Goal: Task Accomplishment & Management: Use online tool/utility

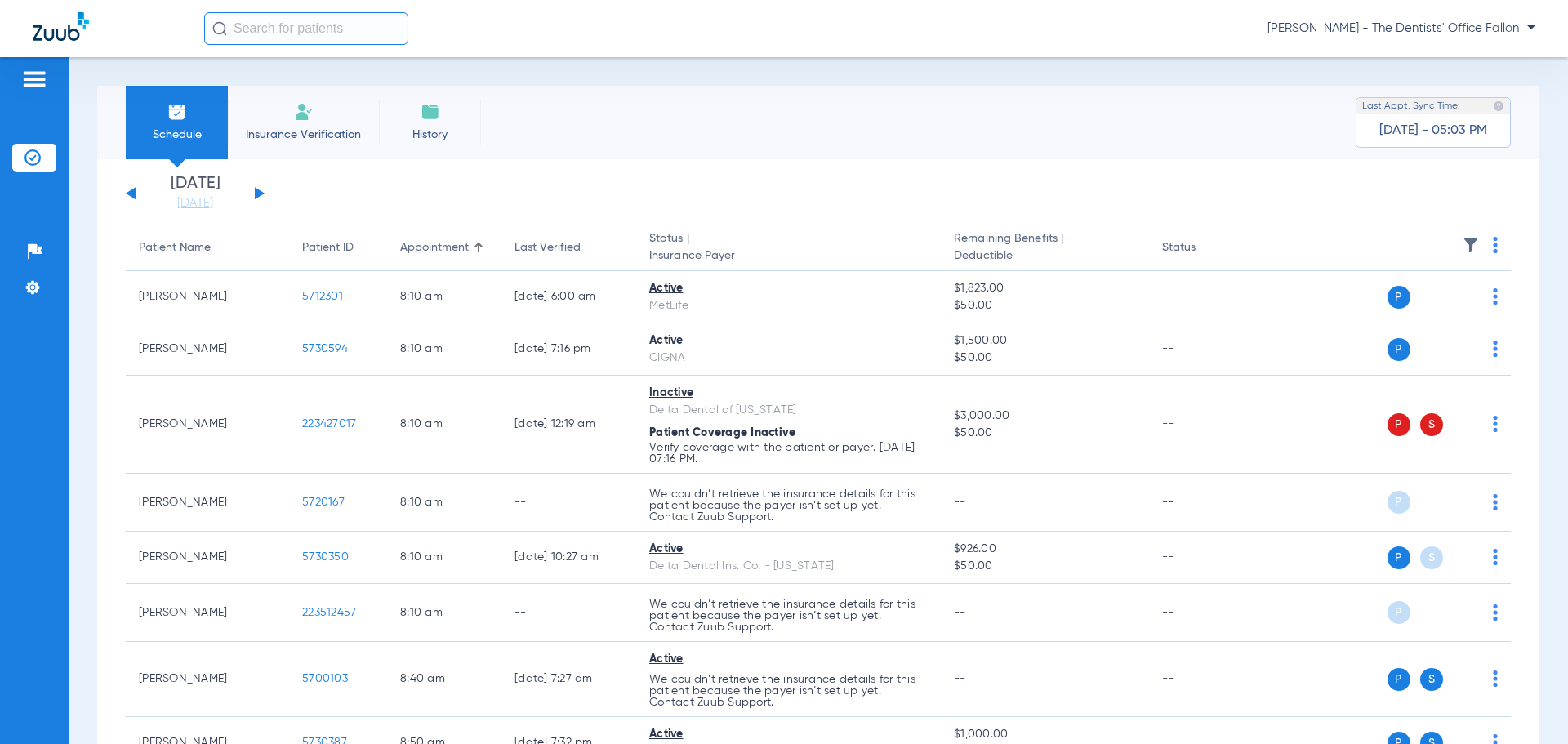
click at [258, 191] on button at bounding box center [259, 193] width 10 height 12
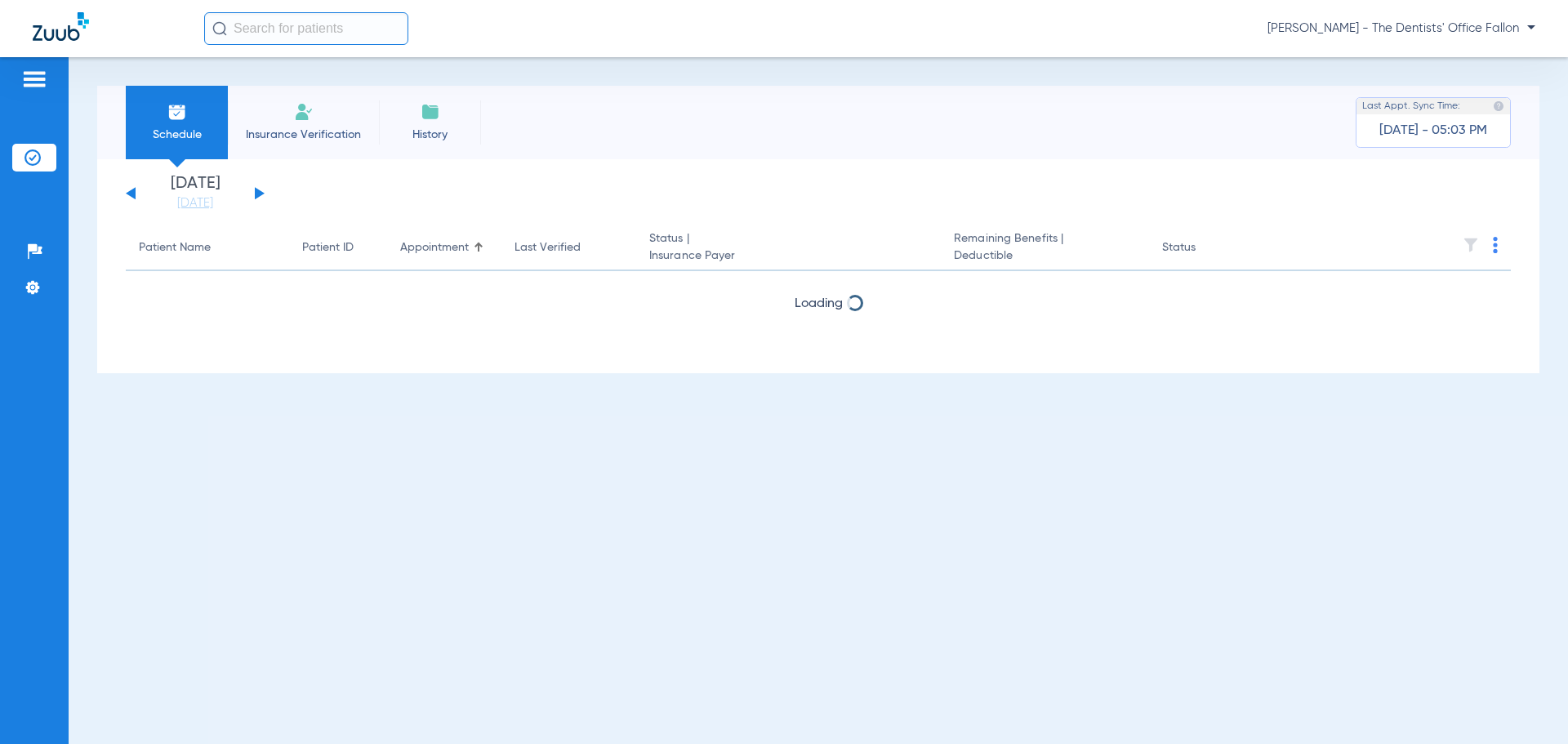
click at [258, 191] on button at bounding box center [259, 193] width 10 height 12
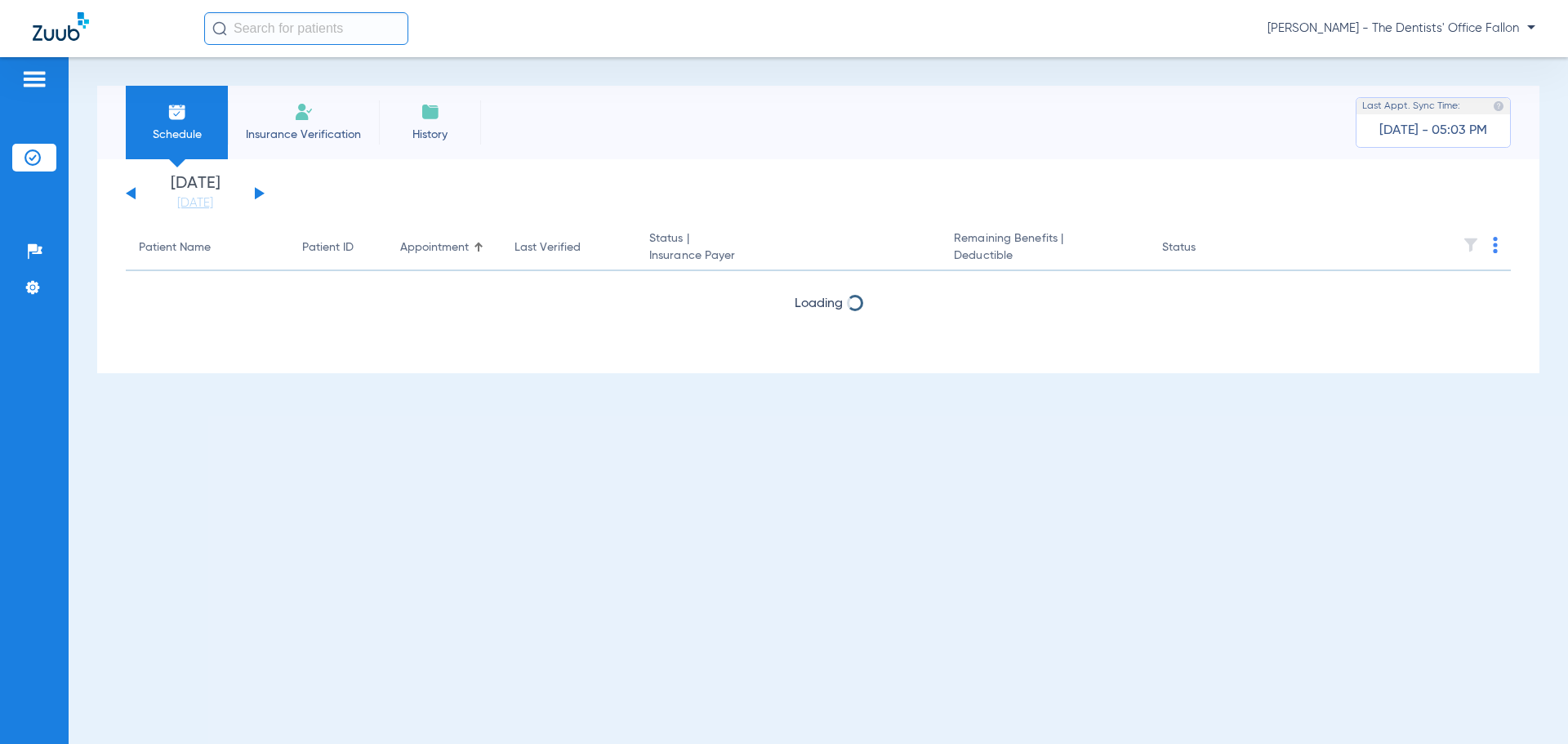
click at [258, 191] on button at bounding box center [259, 193] width 10 height 12
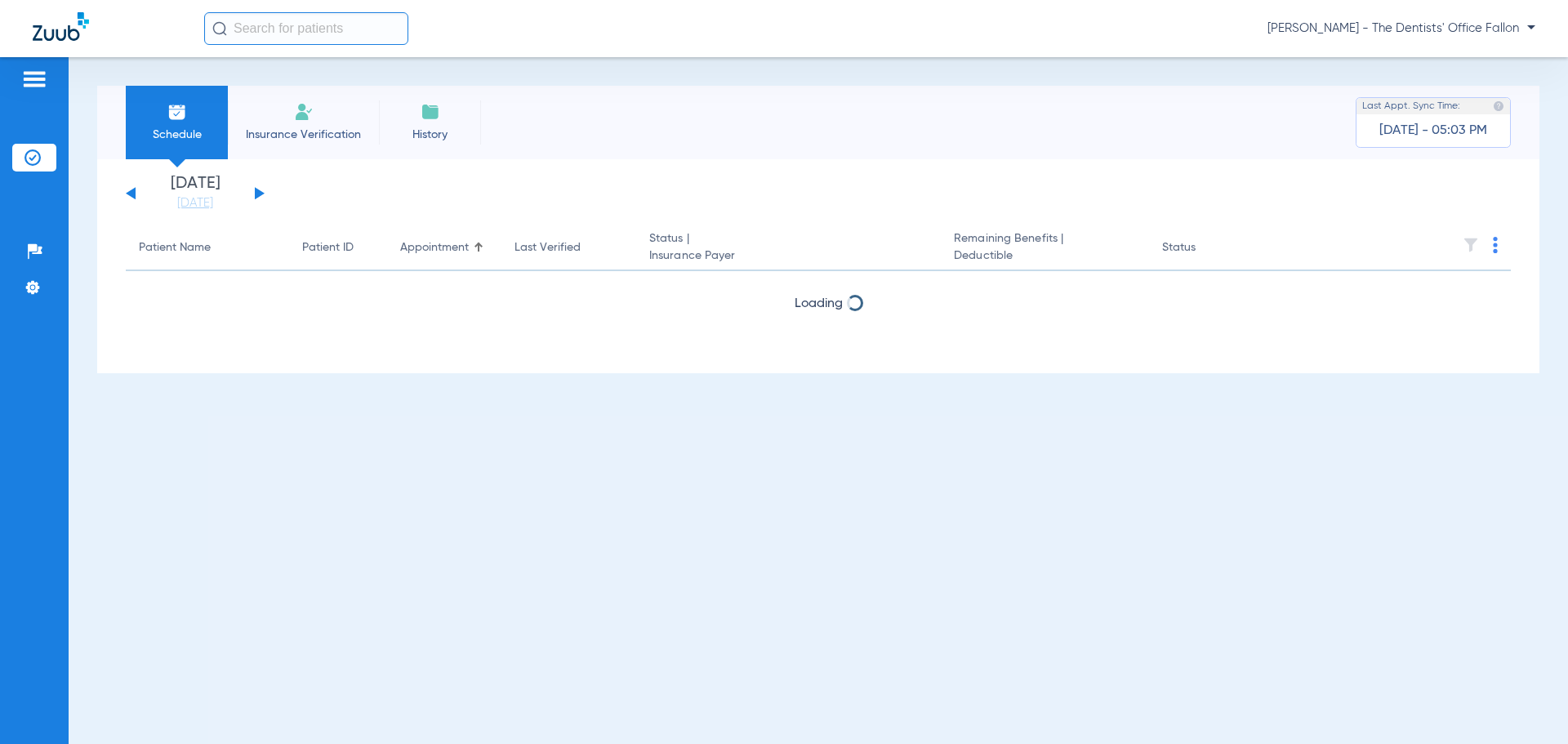
click at [258, 191] on button at bounding box center [259, 193] width 10 height 12
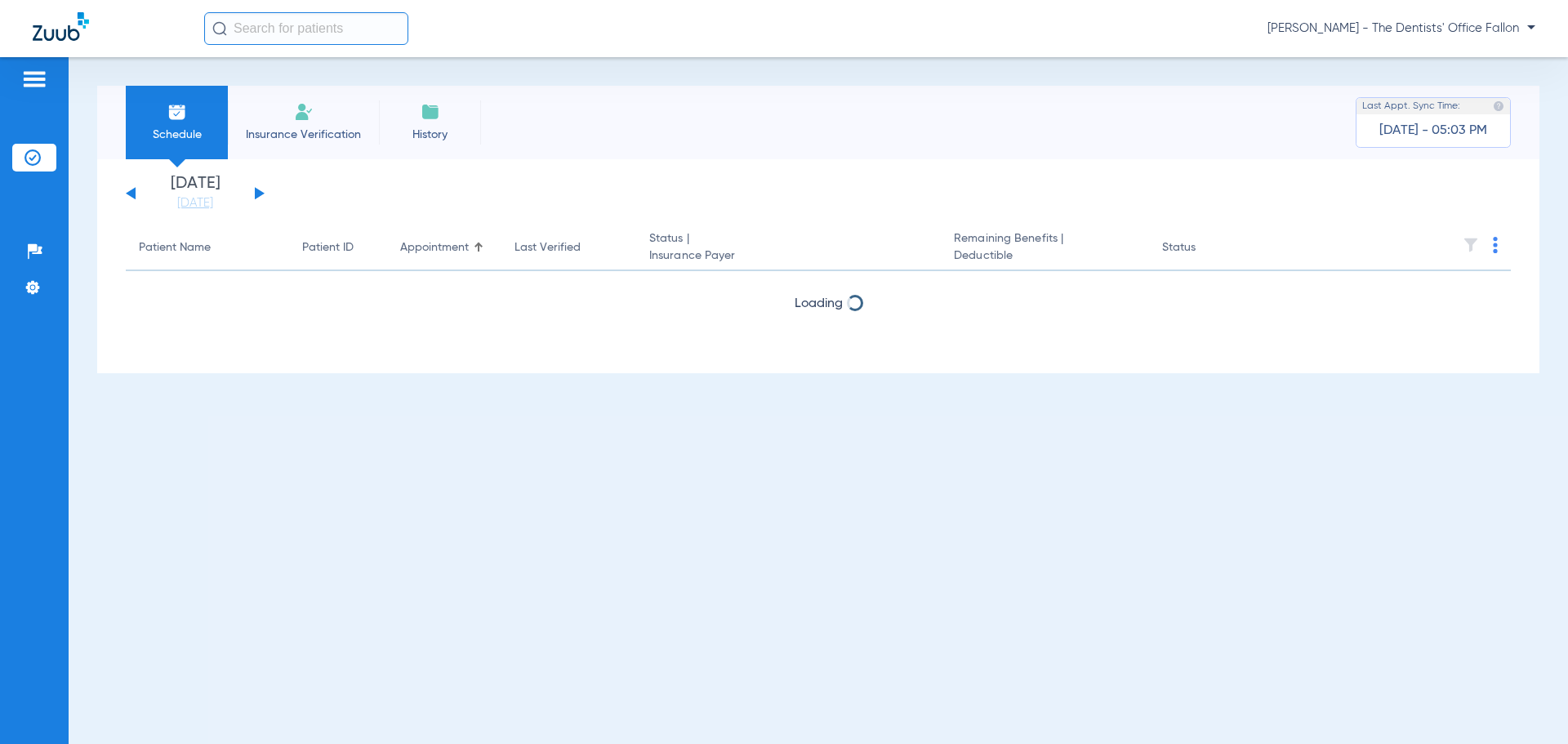
click at [258, 191] on button at bounding box center [259, 193] width 10 height 12
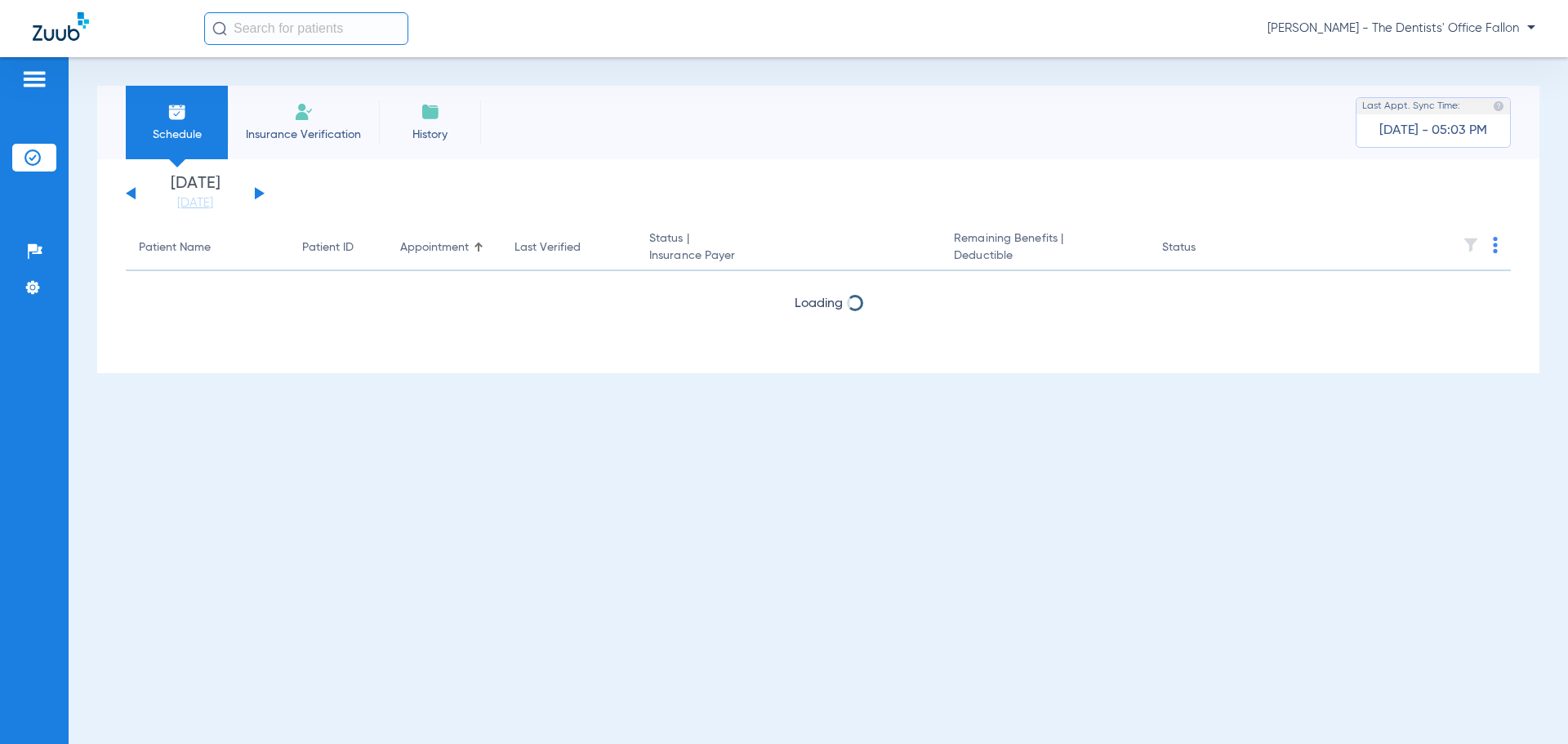
click at [258, 191] on button at bounding box center [259, 193] width 10 height 12
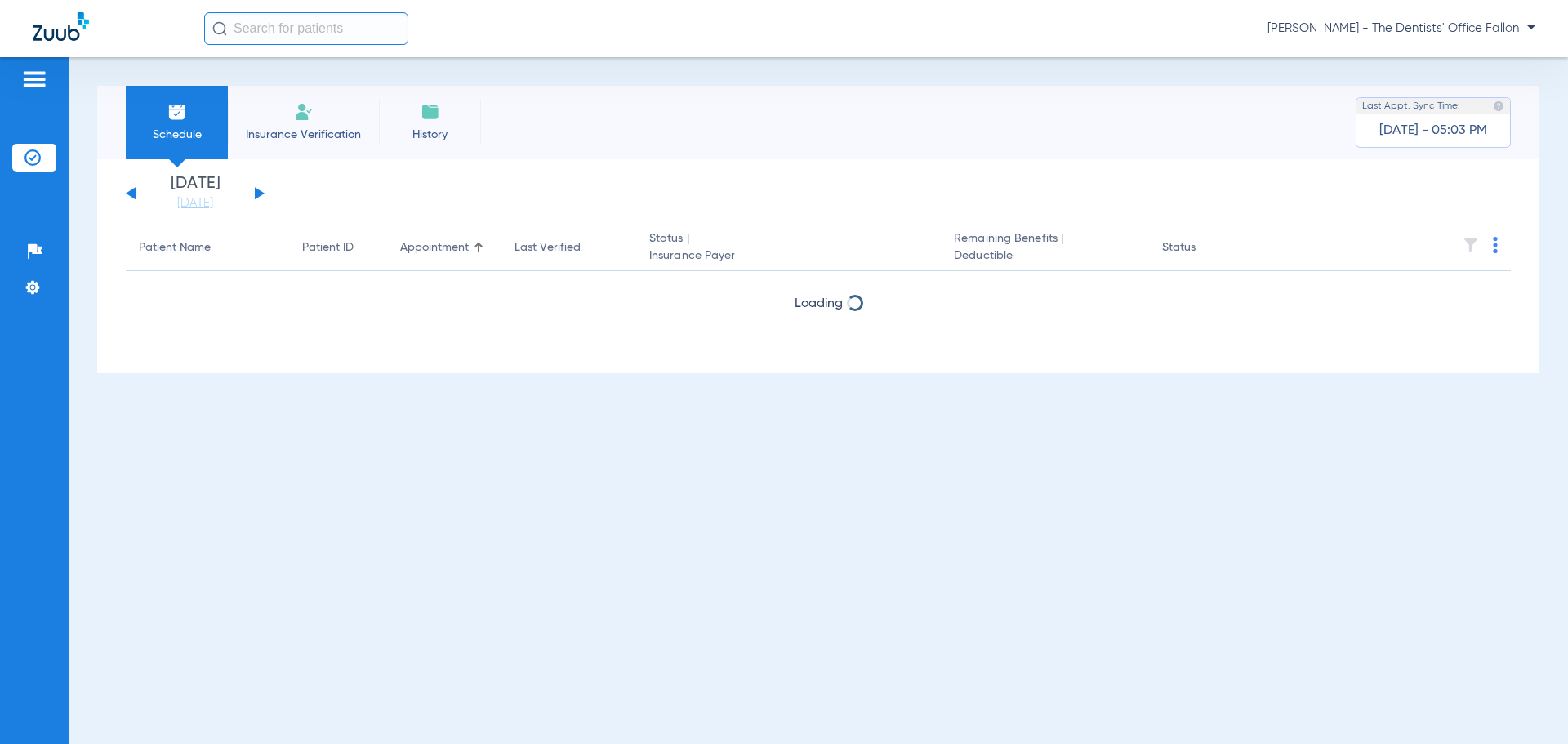
click at [258, 191] on button at bounding box center [259, 193] width 10 height 12
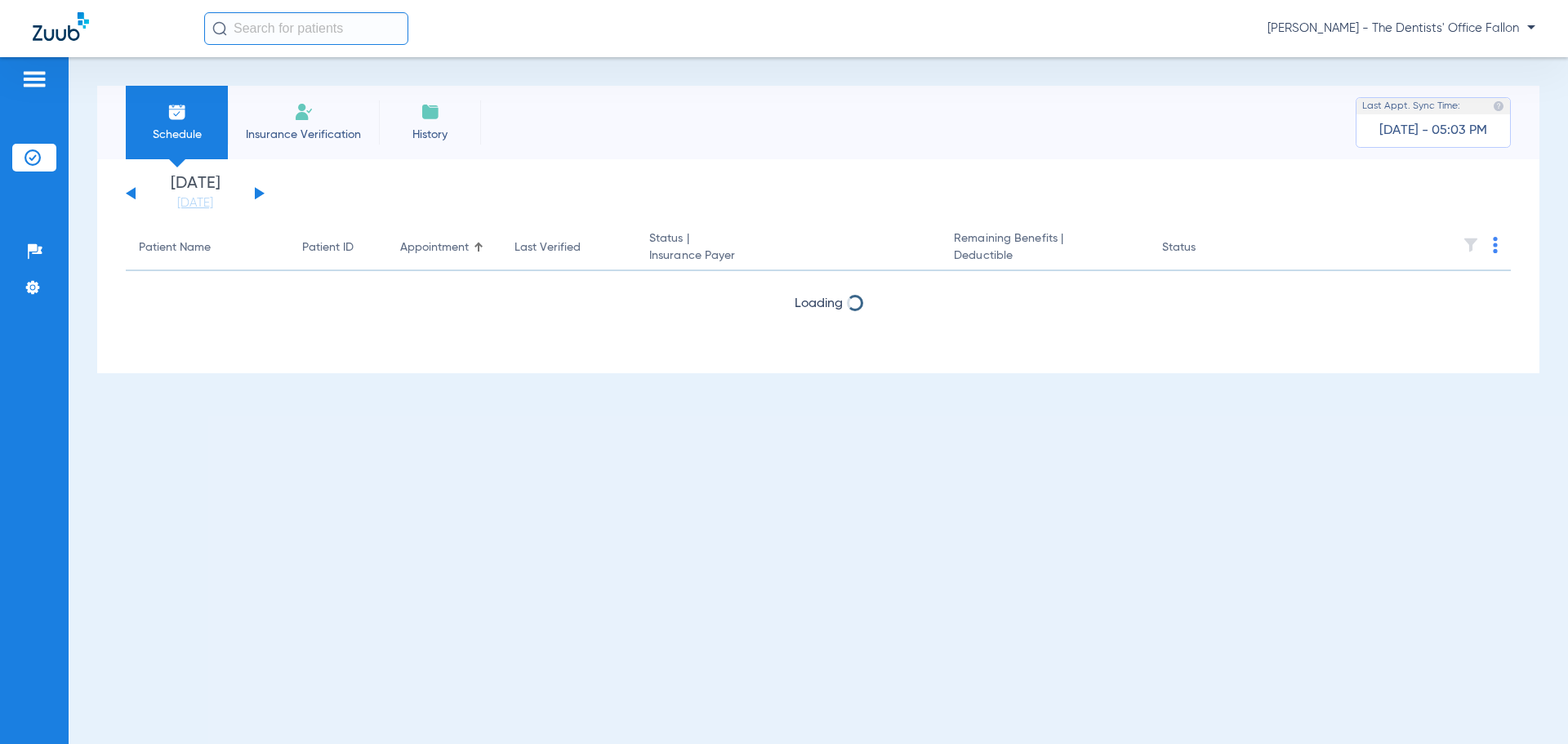
click at [258, 191] on button at bounding box center [259, 193] width 10 height 12
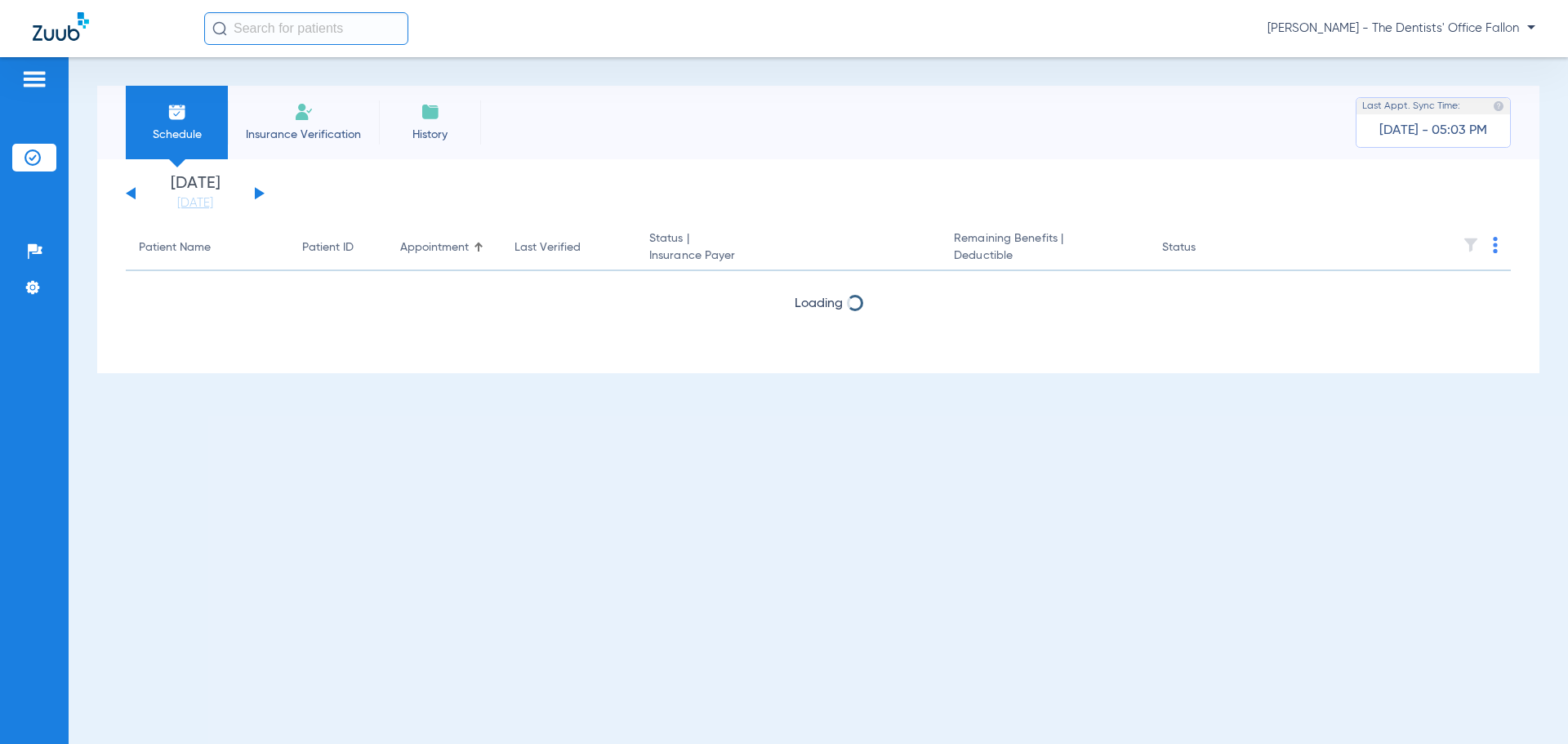
click at [258, 191] on button at bounding box center [259, 193] width 10 height 12
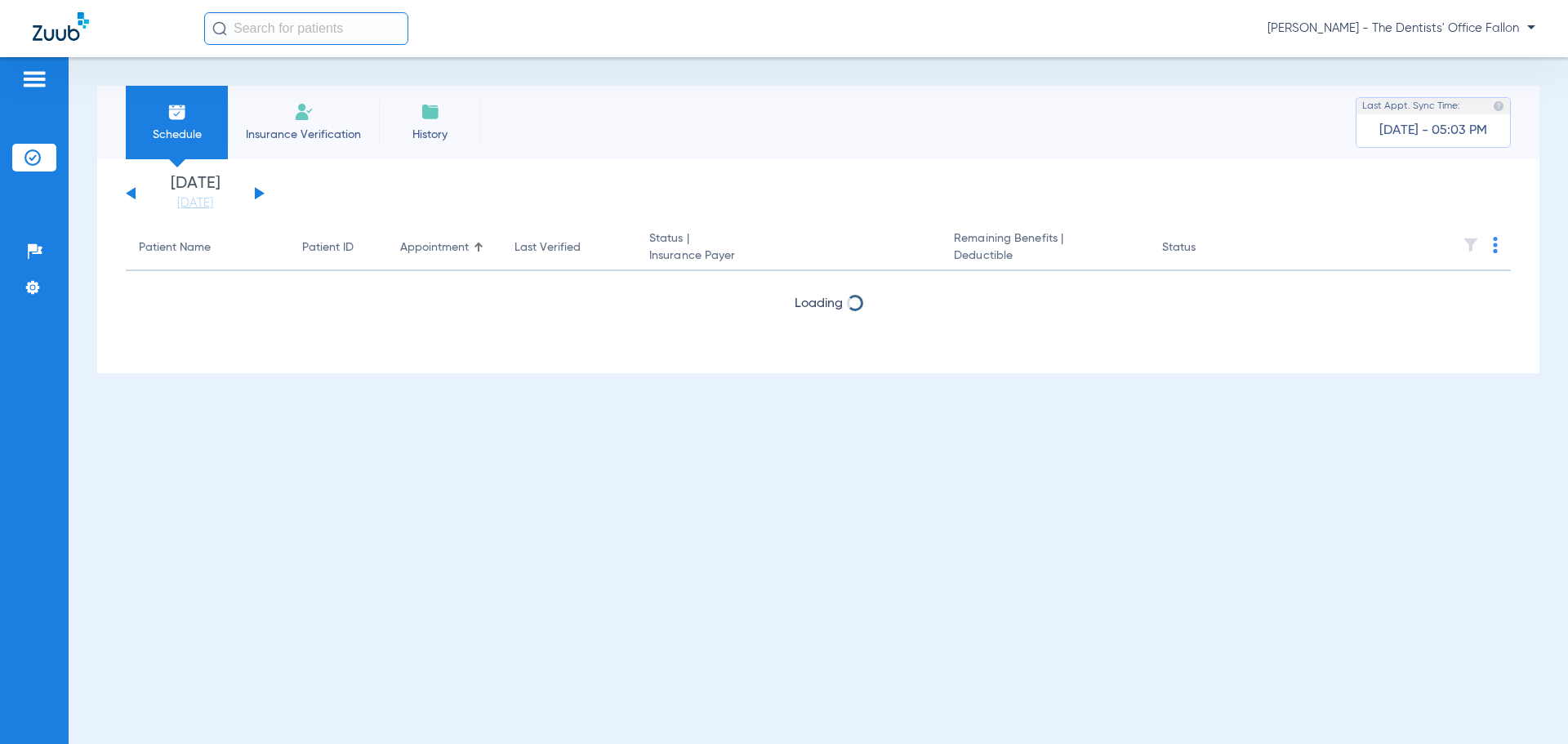
click at [258, 191] on button at bounding box center [259, 193] width 10 height 12
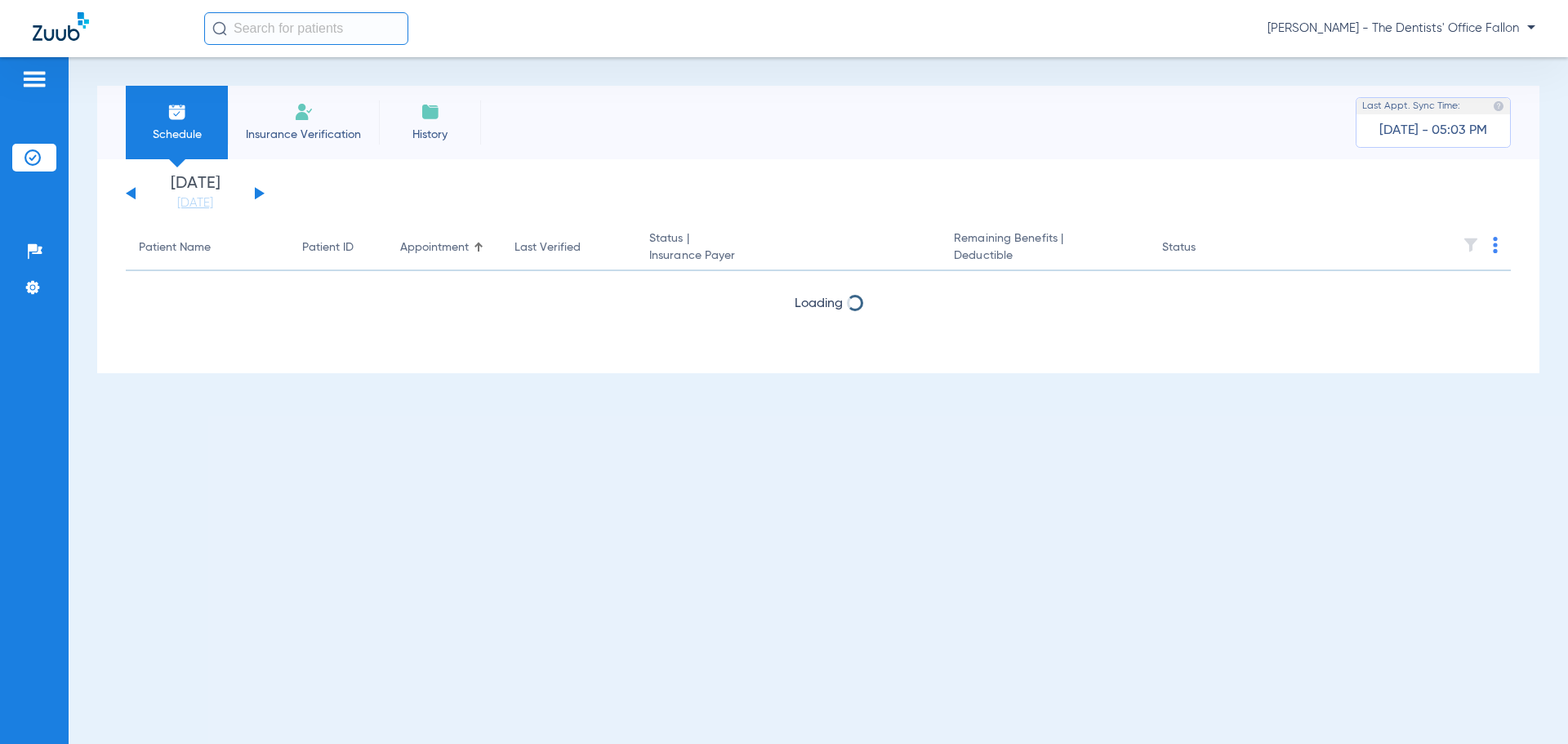
click at [258, 191] on button at bounding box center [259, 193] width 10 height 12
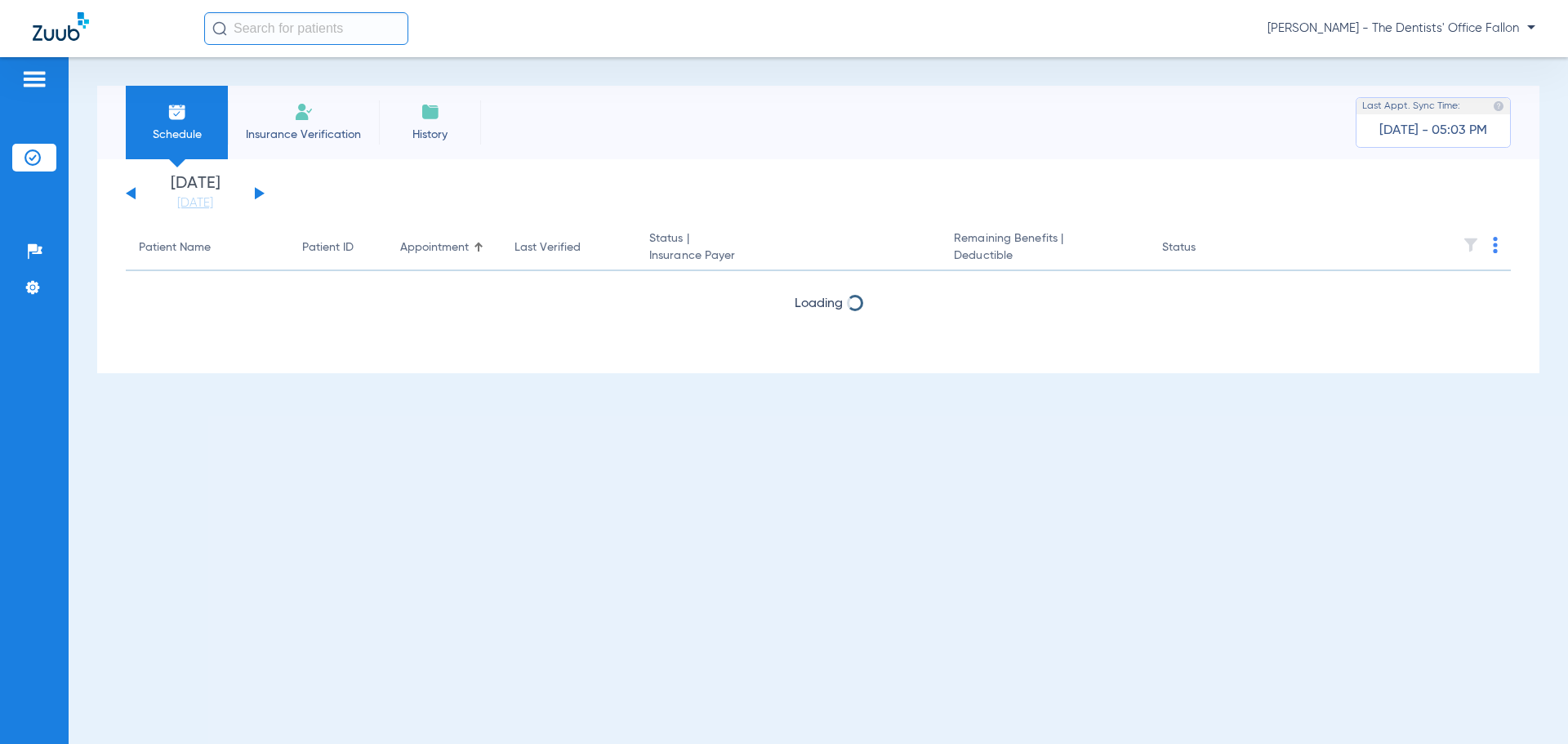
click at [258, 191] on button at bounding box center [259, 193] width 10 height 12
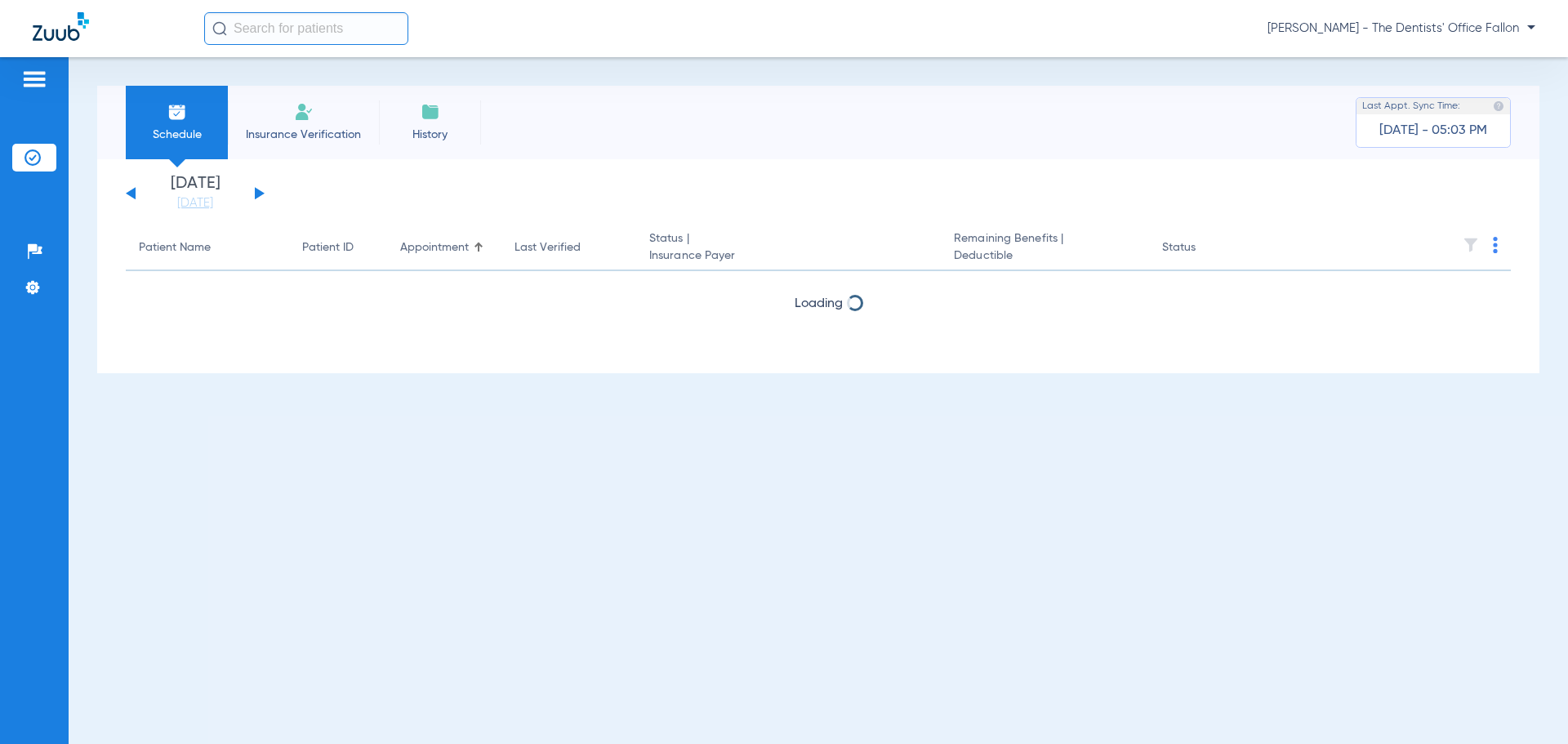
click at [258, 191] on button at bounding box center [259, 193] width 10 height 12
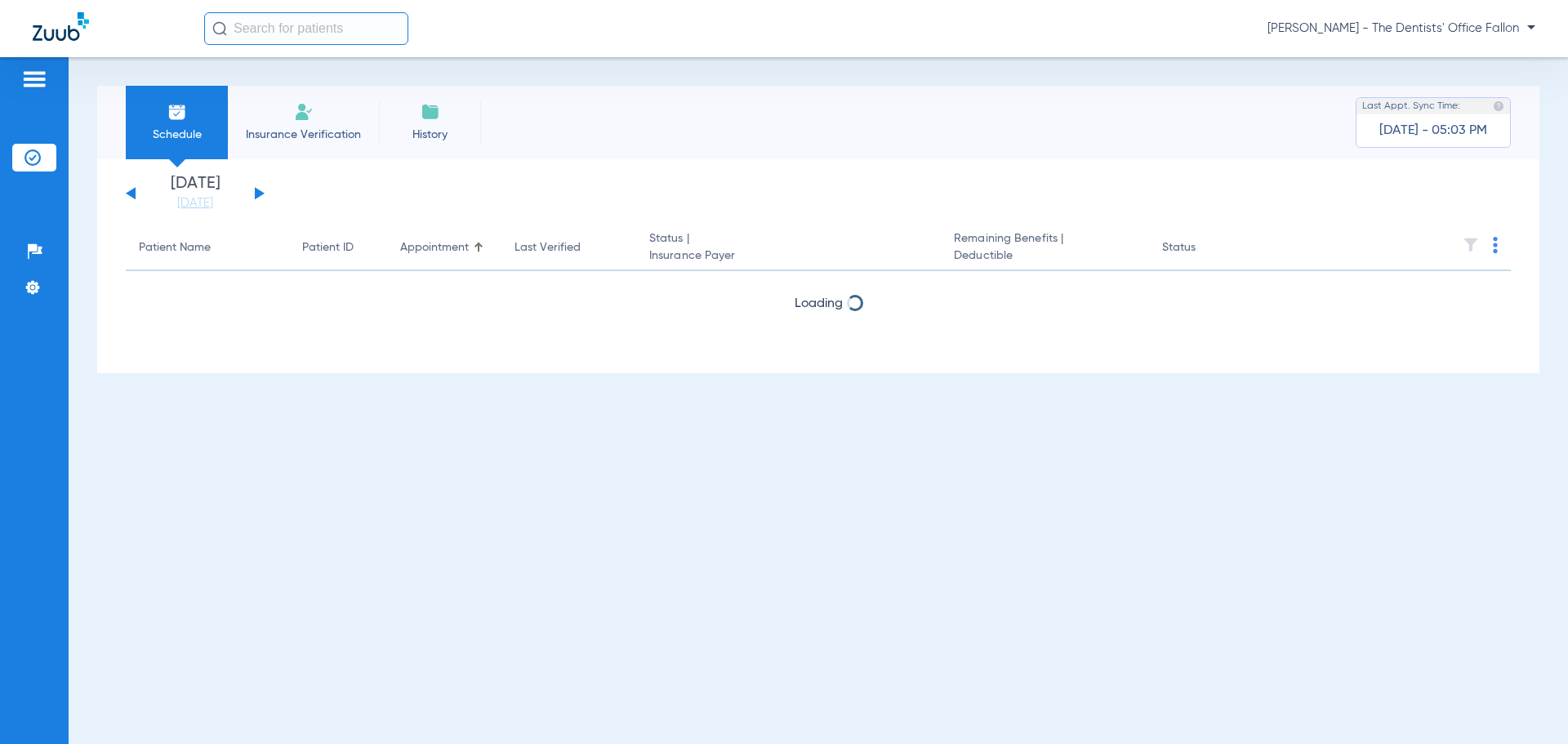
click at [258, 191] on button at bounding box center [259, 193] width 10 height 12
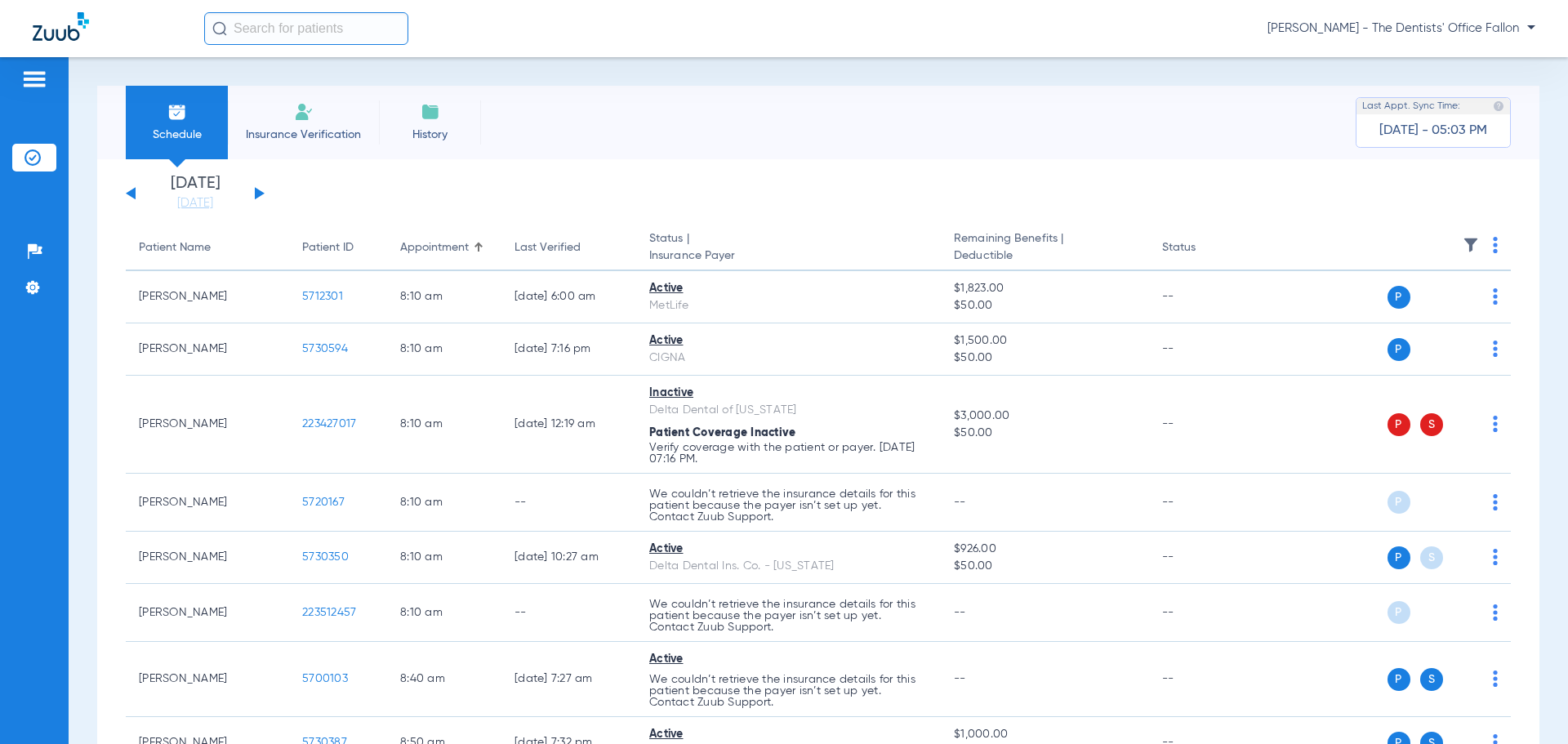
click at [258, 192] on button at bounding box center [259, 193] width 10 height 12
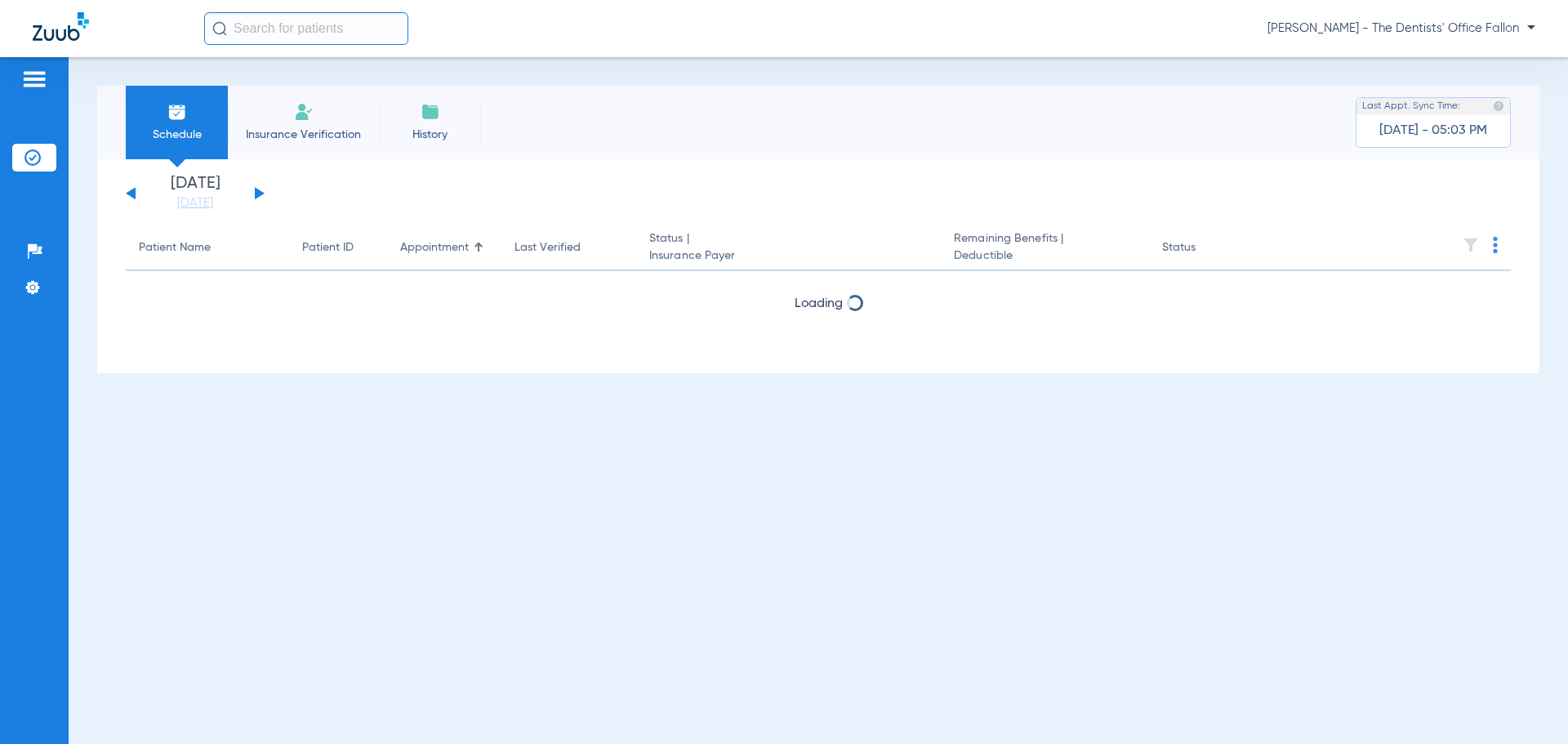
click at [258, 192] on button at bounding box center [259, 193] width 10 height 12
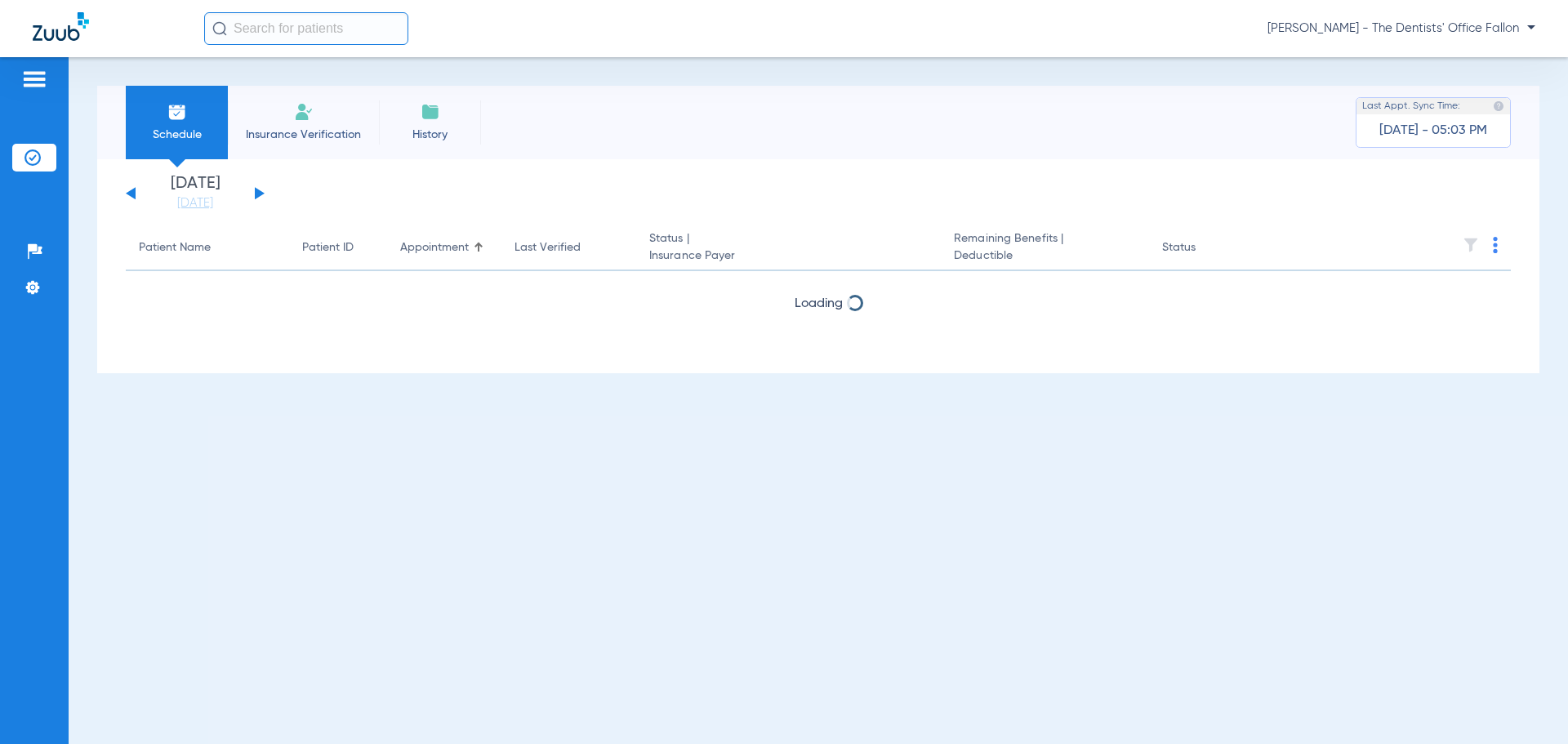
click at [258, 192] on button at bounding box center [259, 193] width 10 height 12
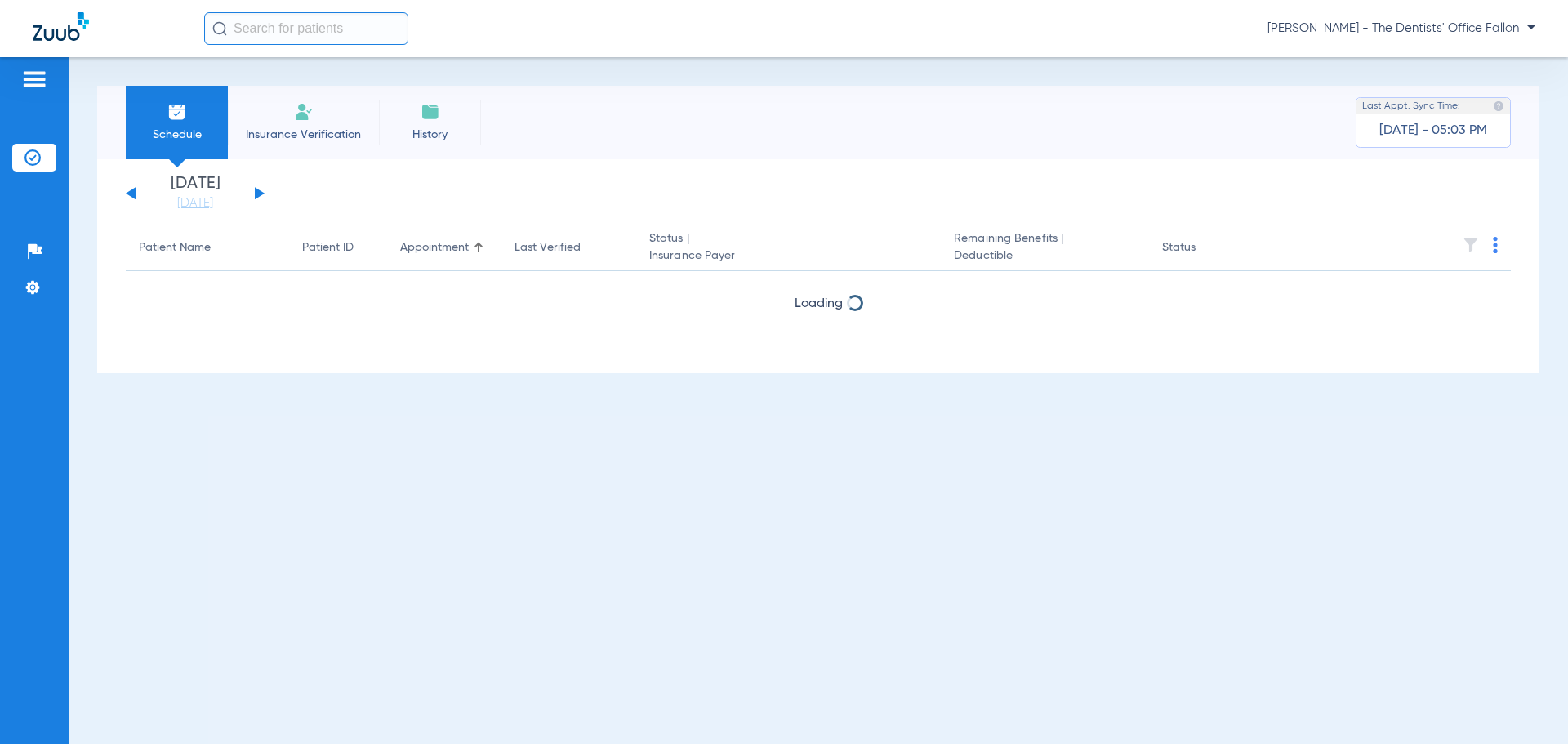
click at [258, 192] on button at bounding box center [259, 193] width 10 height 12
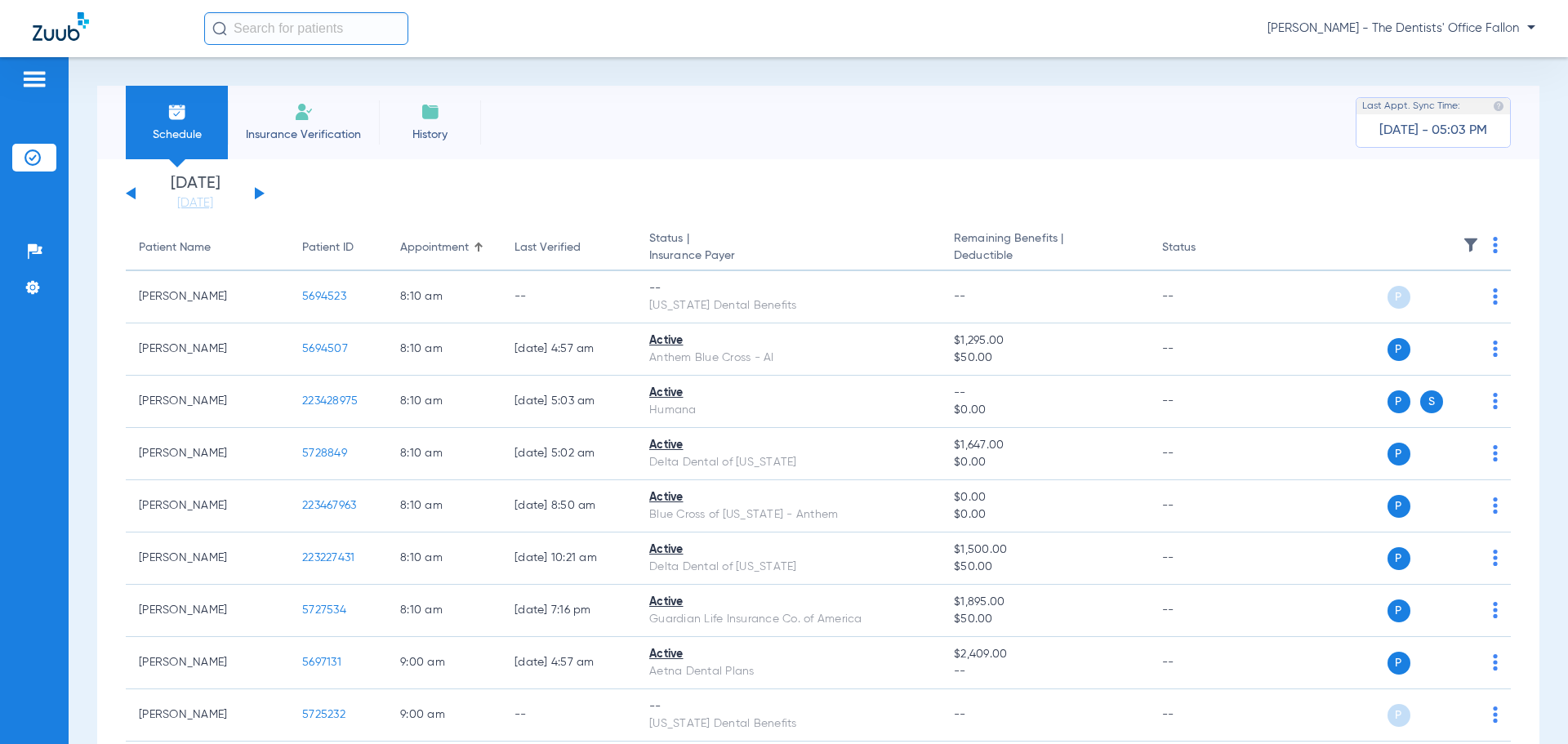
click at [258, 195] on button at bounding box center [259, 193] width 10 height 12
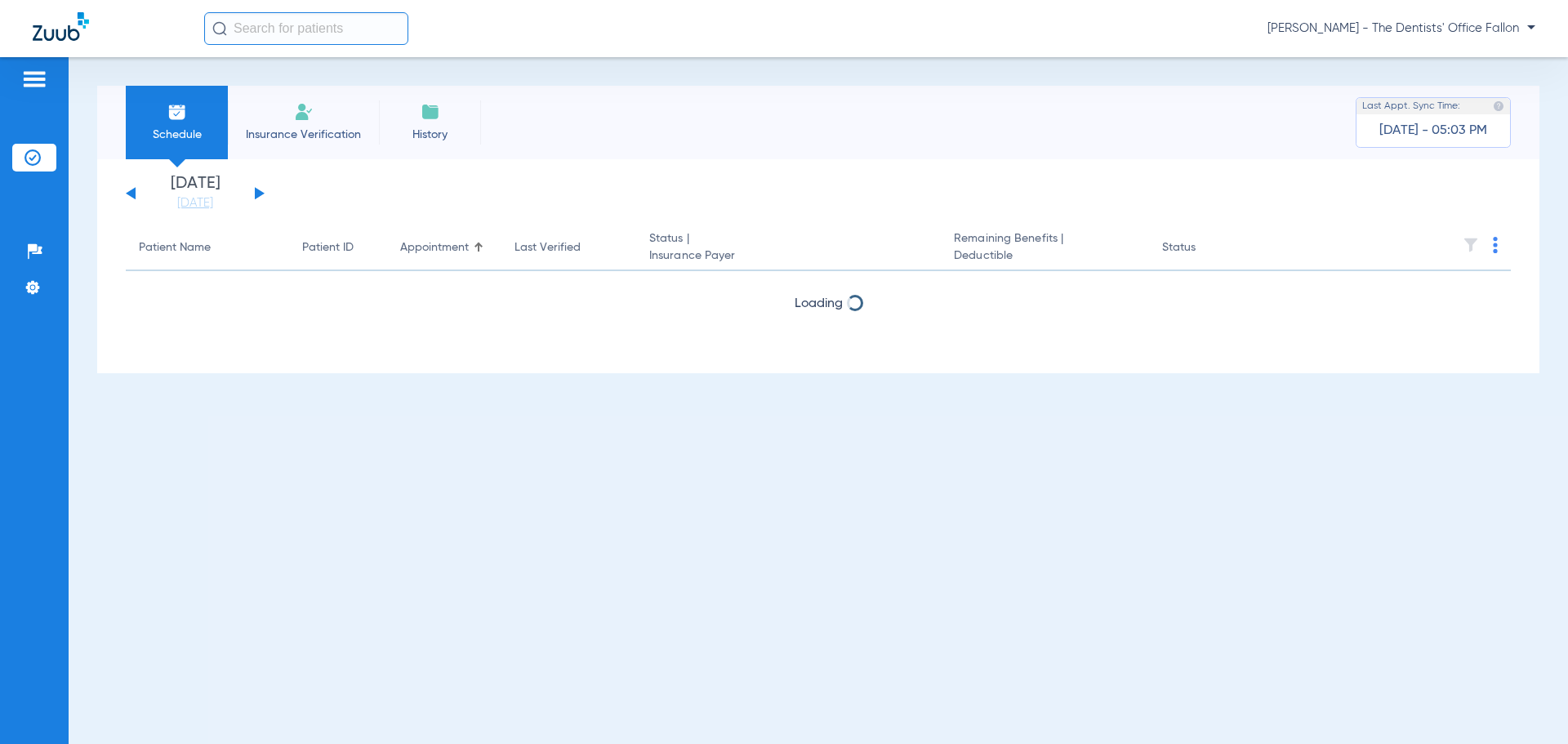
click at [258, 195] on button at bounding box center [259, 193] width 10 height 12
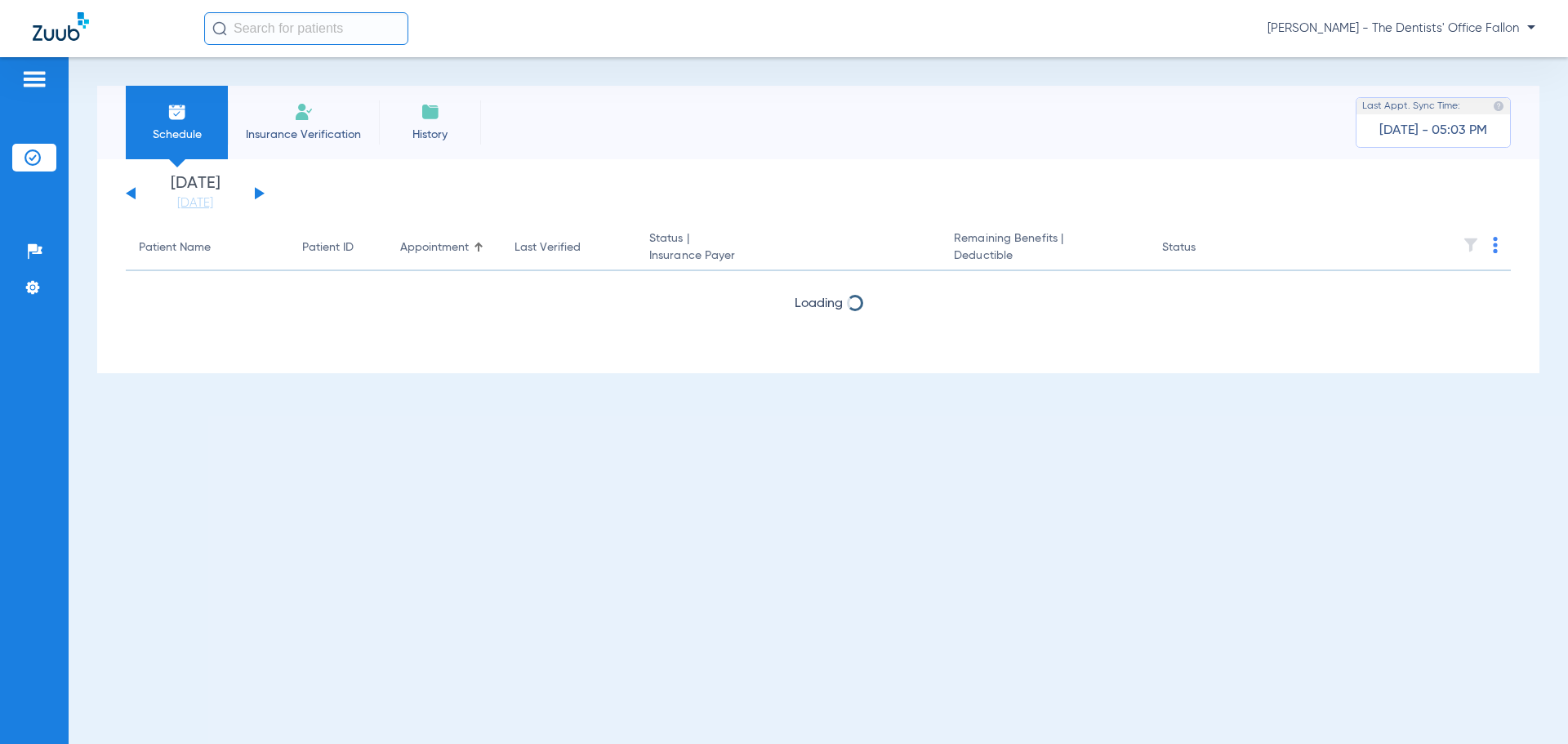
click at [258, 195] on button at bounding box center [259, 193] width 10 height 12
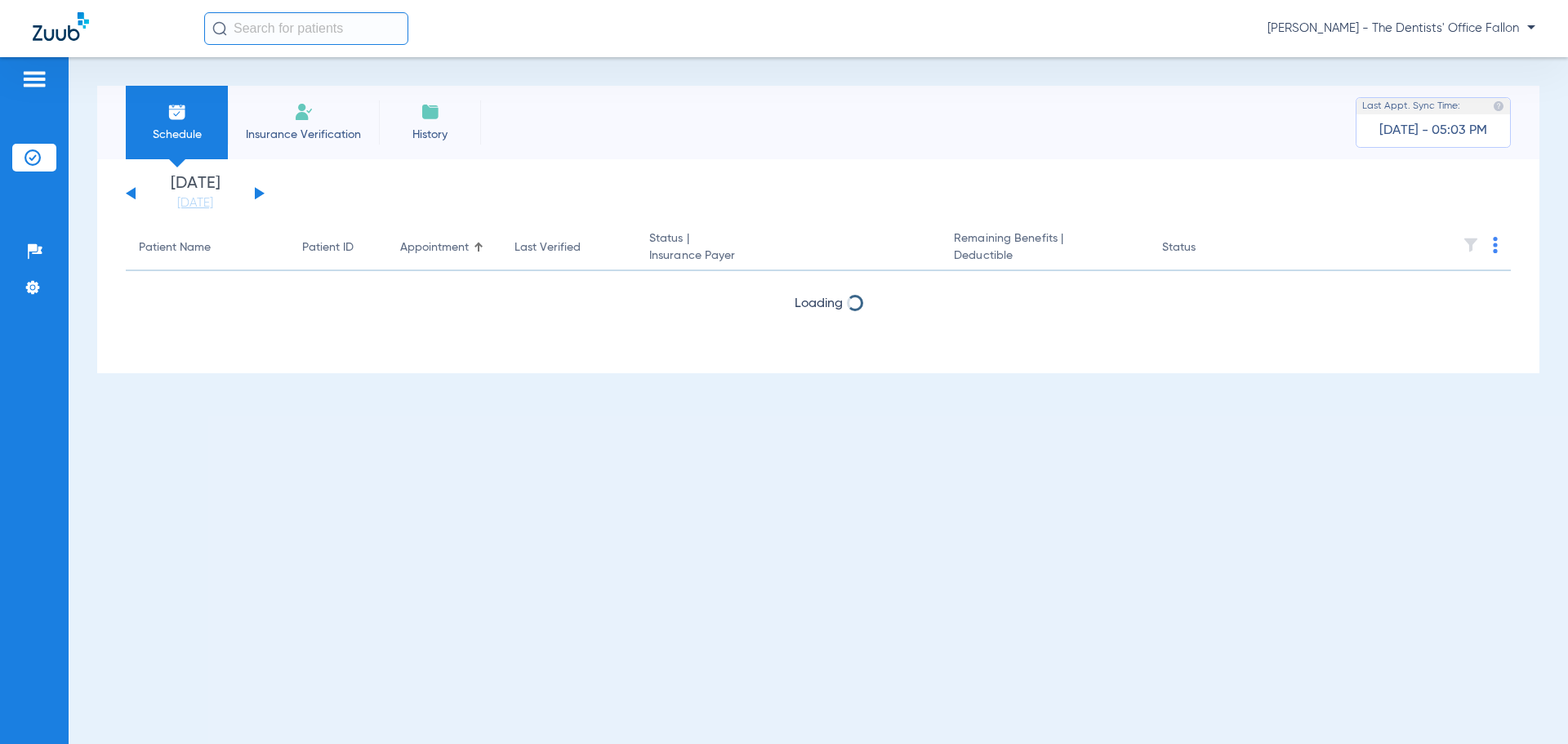
click at [258, 195] on button at bounding box center [259, 193] width 10 height 12
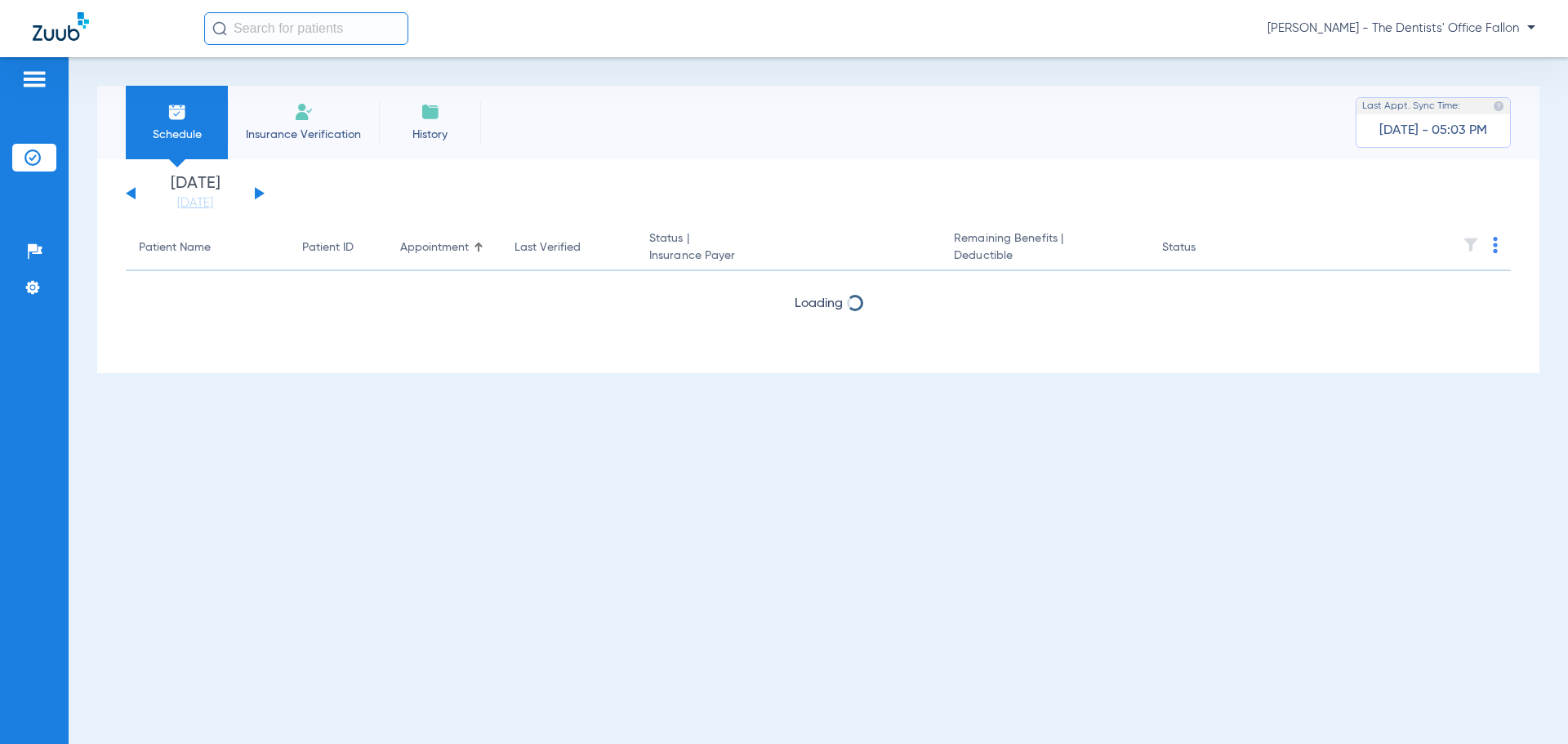
click at [258, 195] on button at bounding box center [259, 193] width 10 height 12
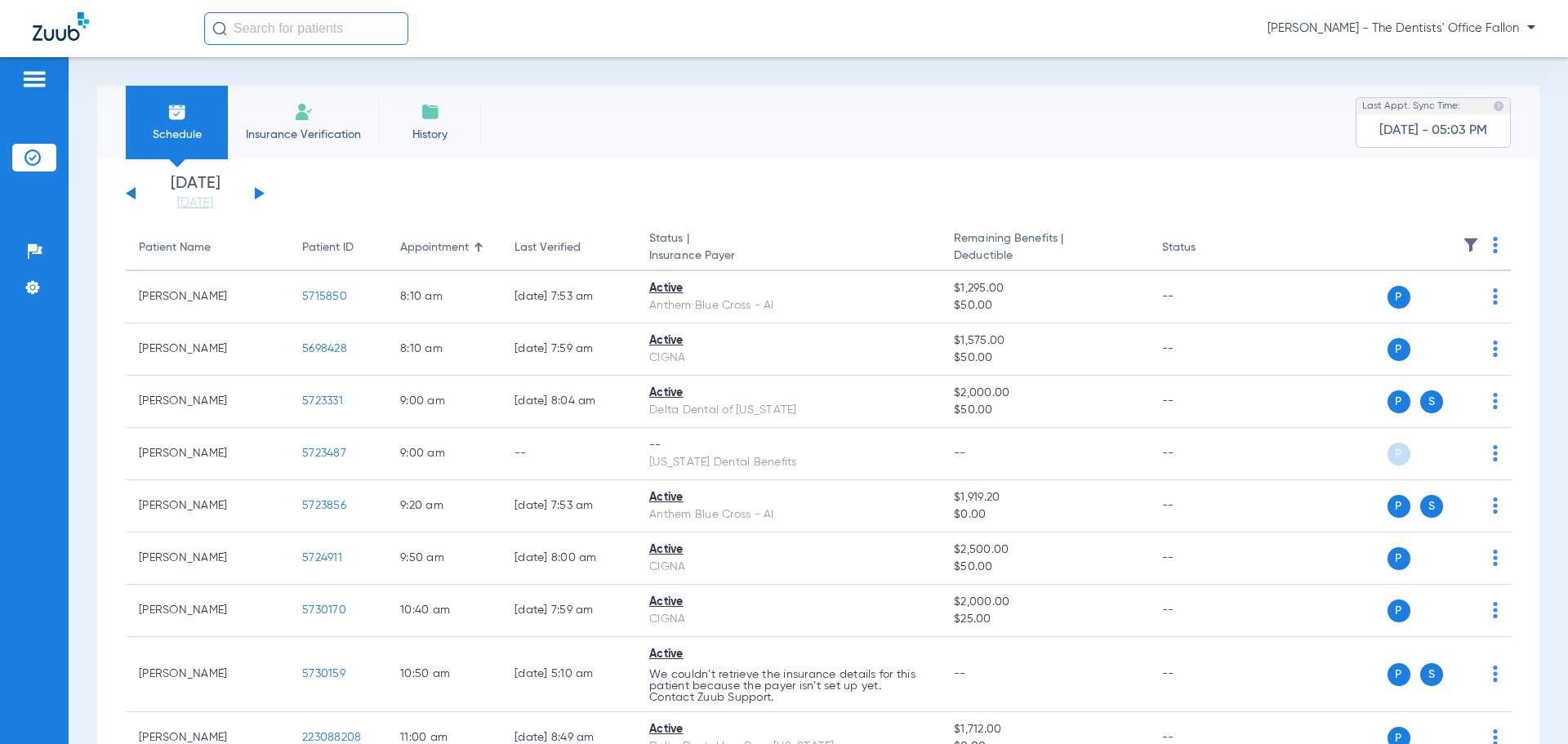
click at [258, 195] on button at bounding box center [259, 193] width 10 height 12
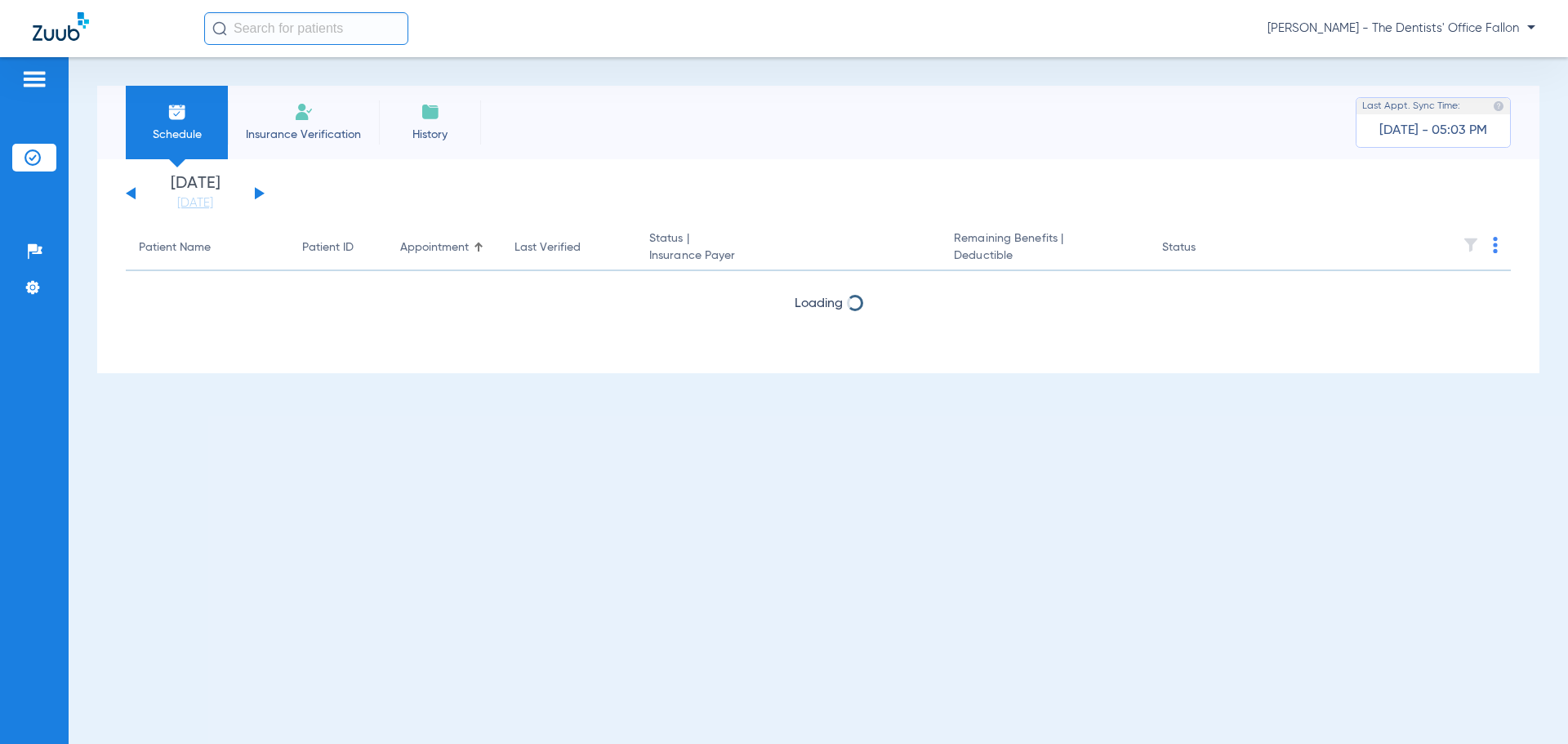
click at [258, 195] on button at bounding box center [259, 193] width 10 height 12
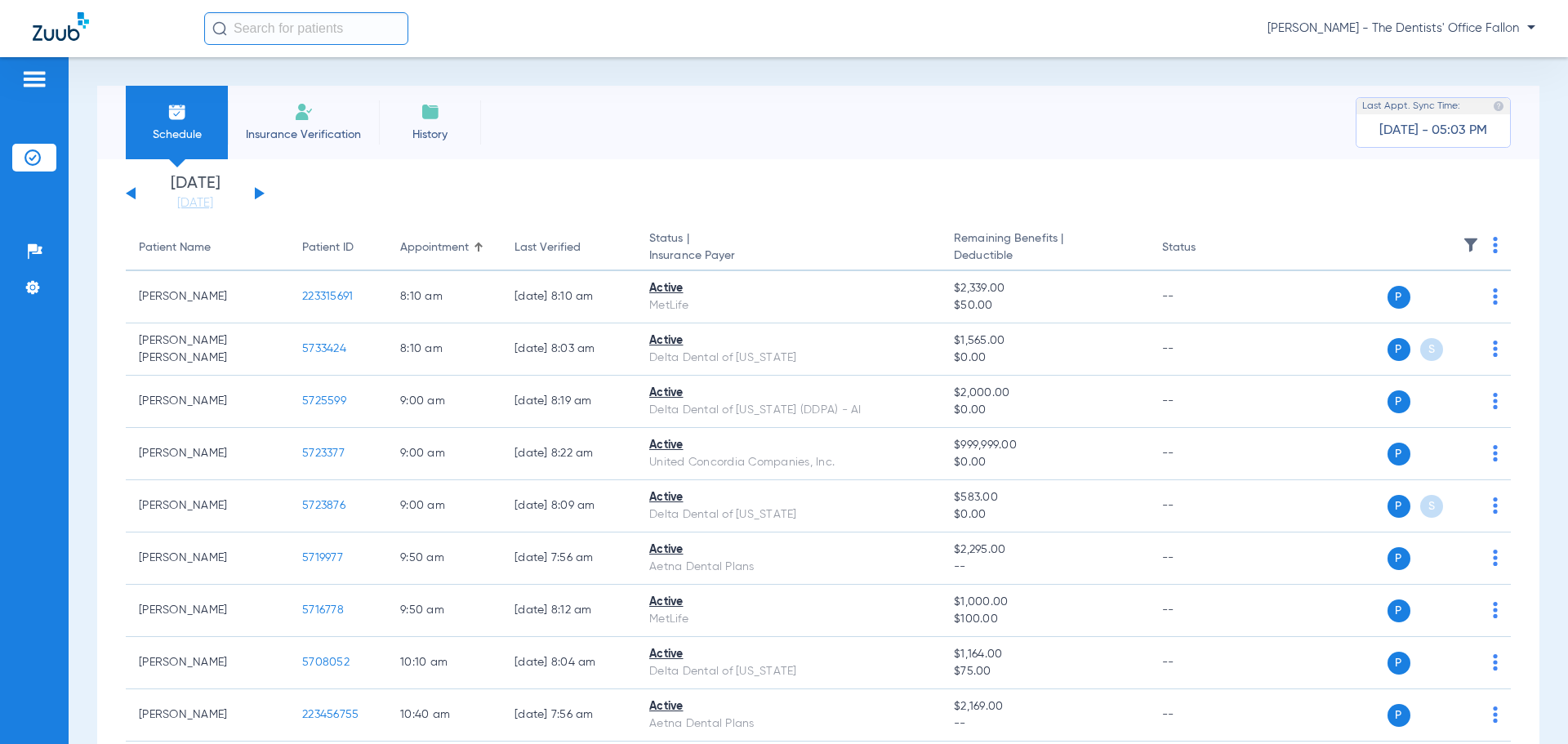
click at [258, 195] on button at bounding box center [259, 193] width 10 height 12
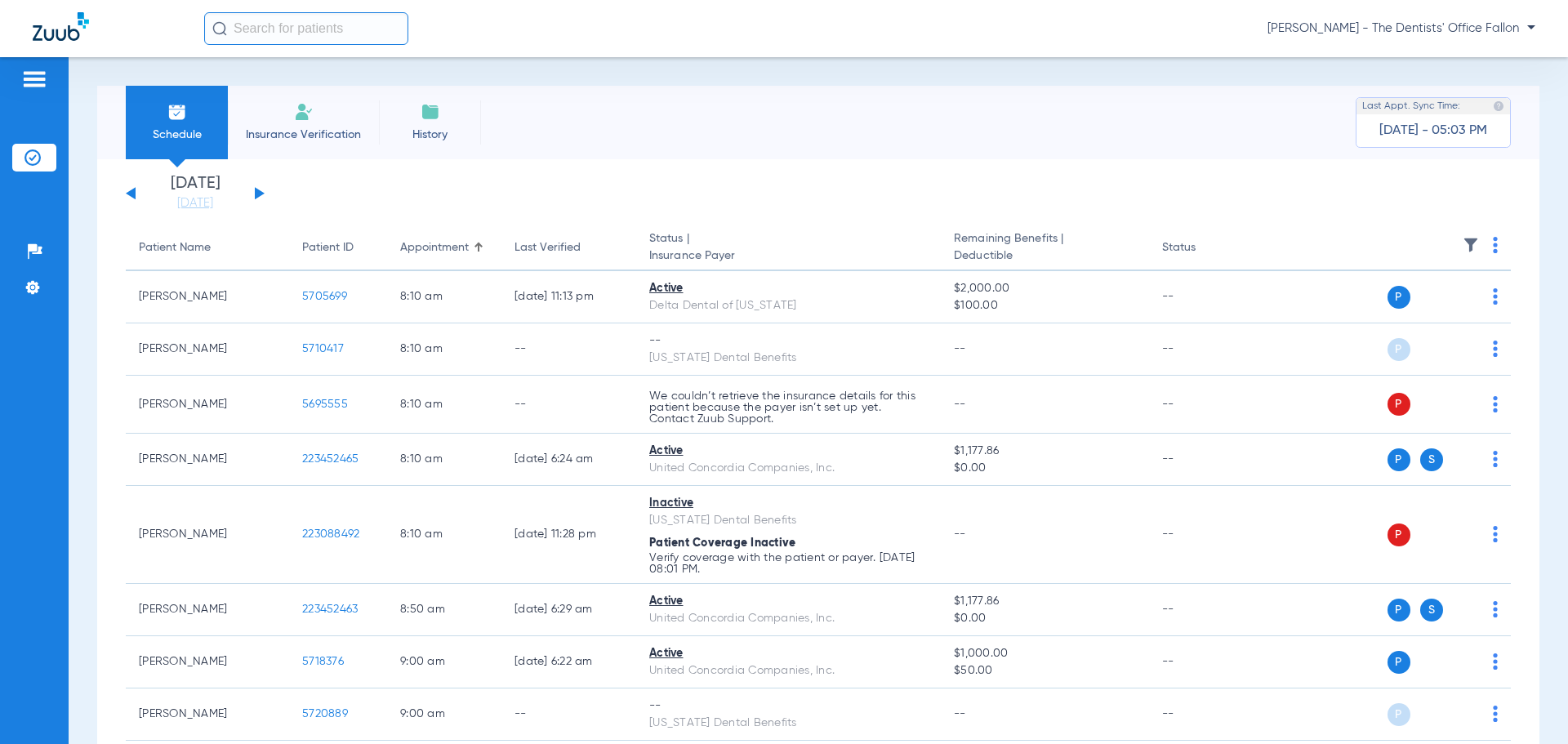
click at [1479, 245] on th at bounding box center [1385, 247] width 252 height 45
click at [1479, 244] on th at bounding box center [1385, 247] width 252 height 45
click at [1492, 243] on img at bounding box center [1494, 245] width 5 height 17
click at [1416, 309] on span "Verify All" at bounding box center [1420, 309] width 102 height 11
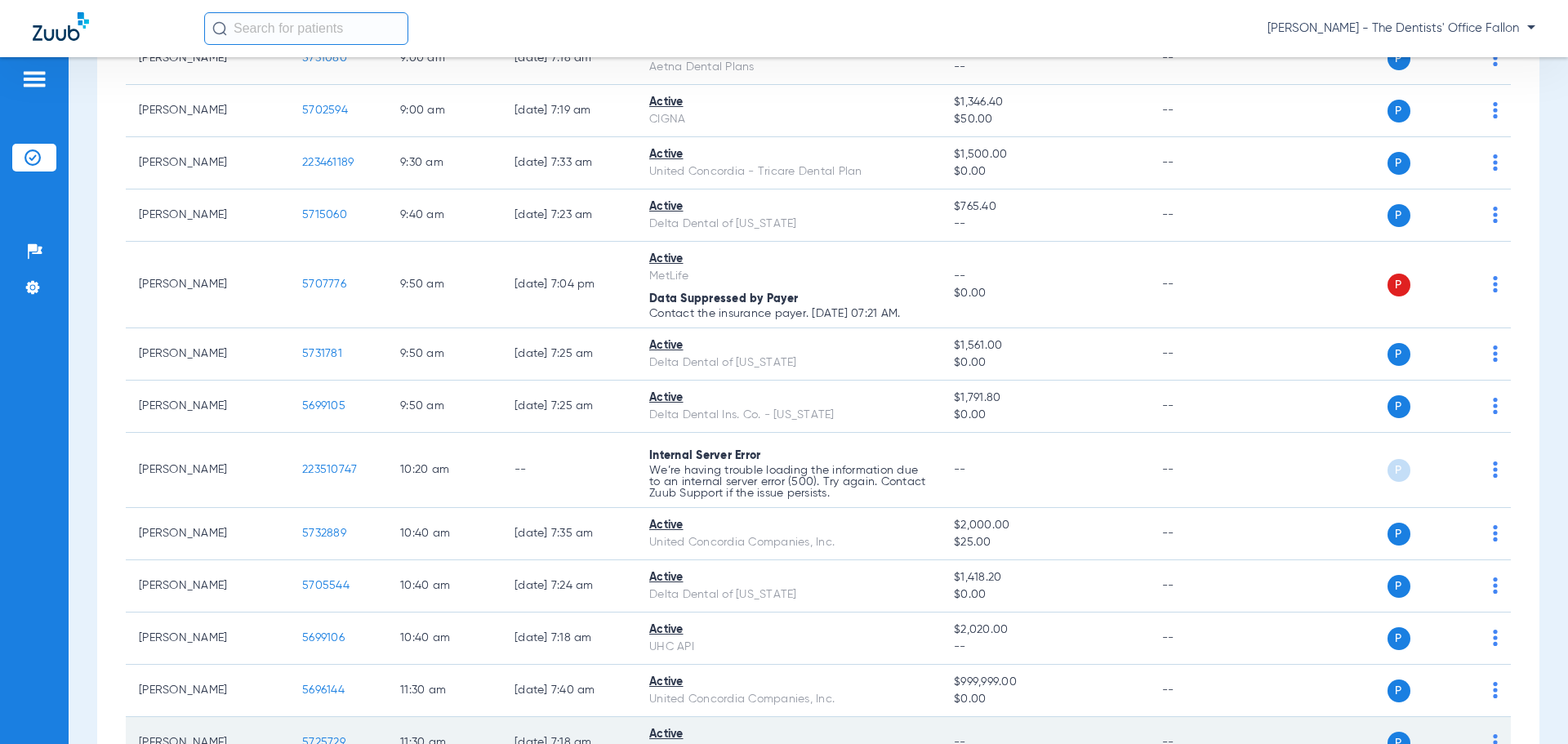
scroll to position [409, 0]
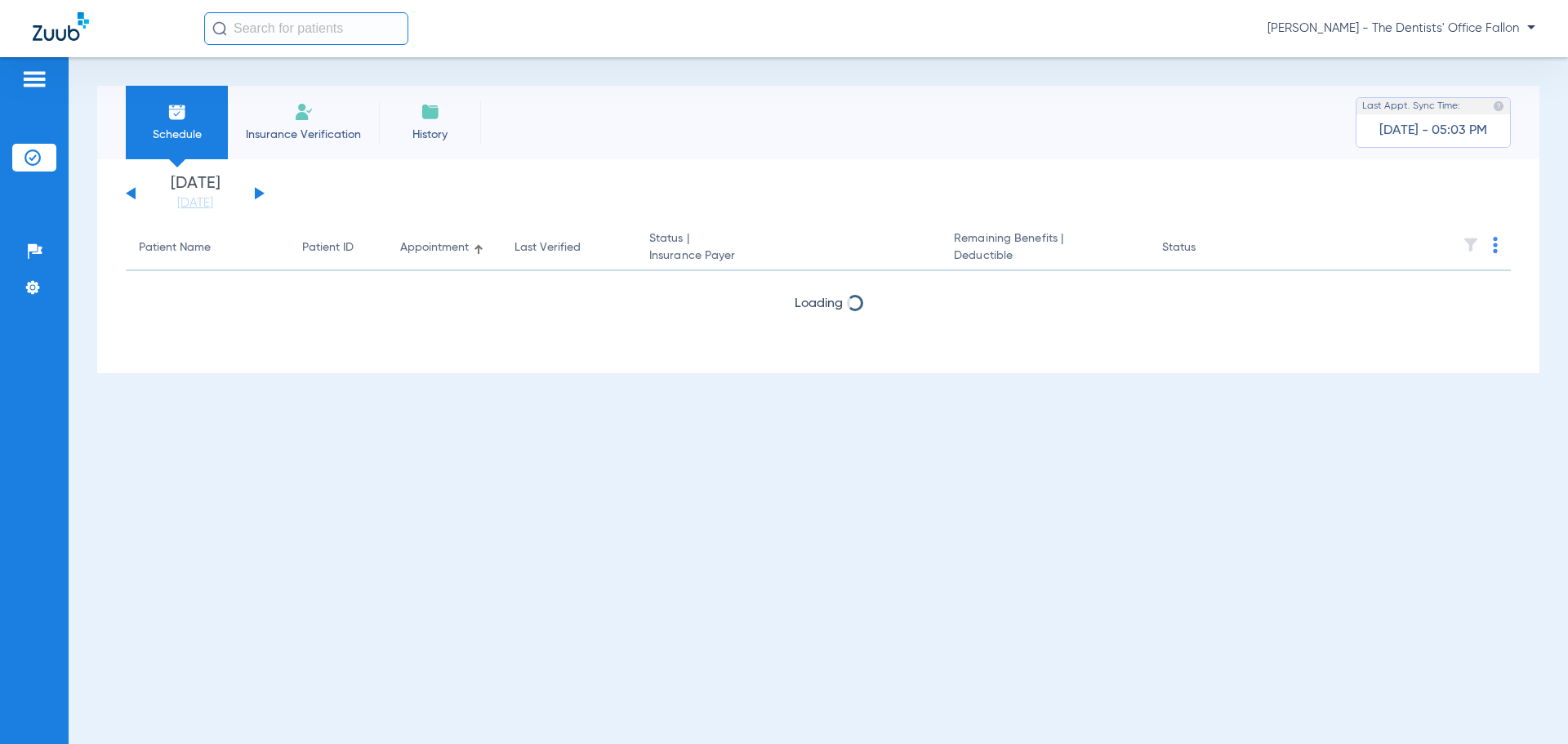
click at [259, 190] on button at bounding box center [259, 193] width 10 height 12
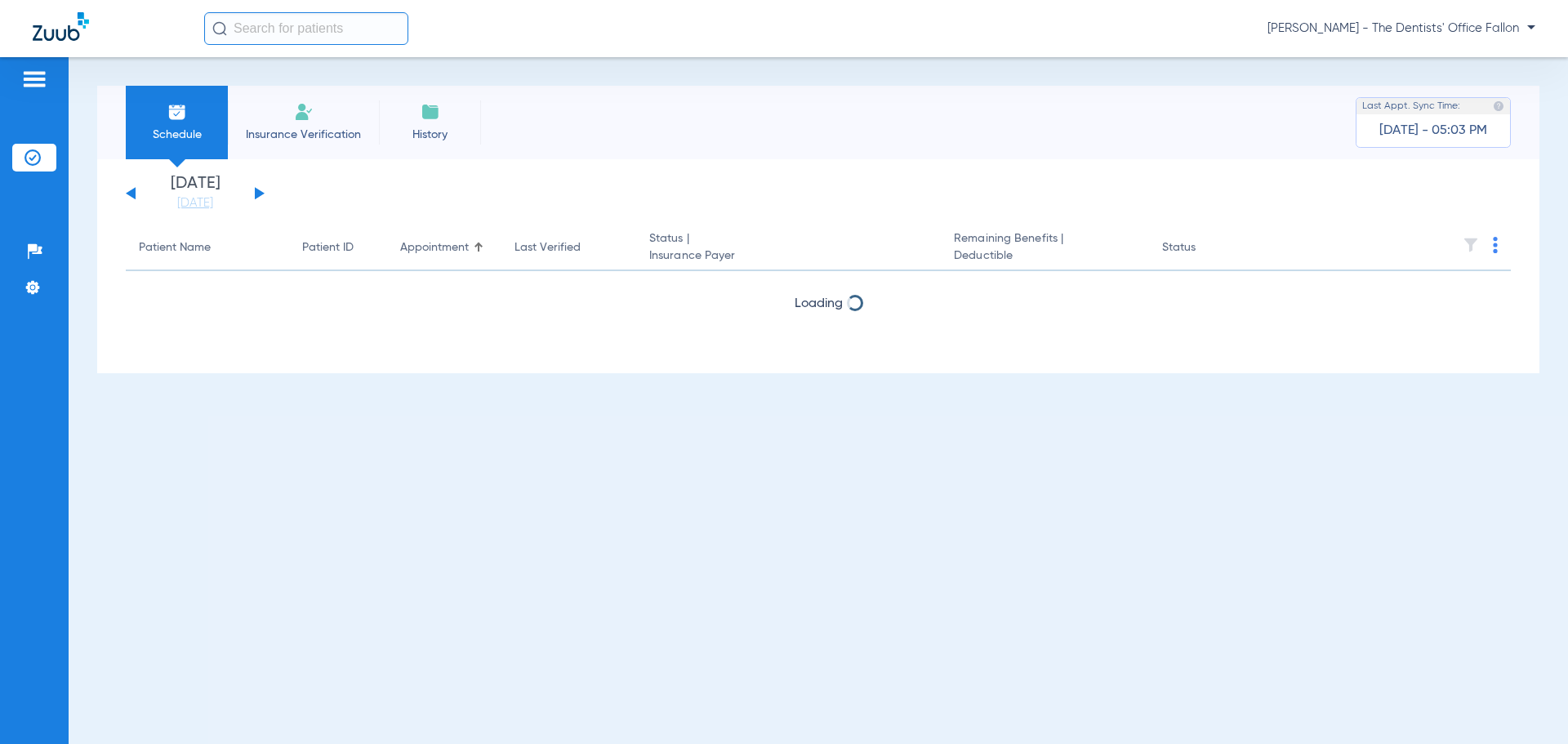
click at [259, 190] on button at bounding box center [259, 193] width 10 height 12
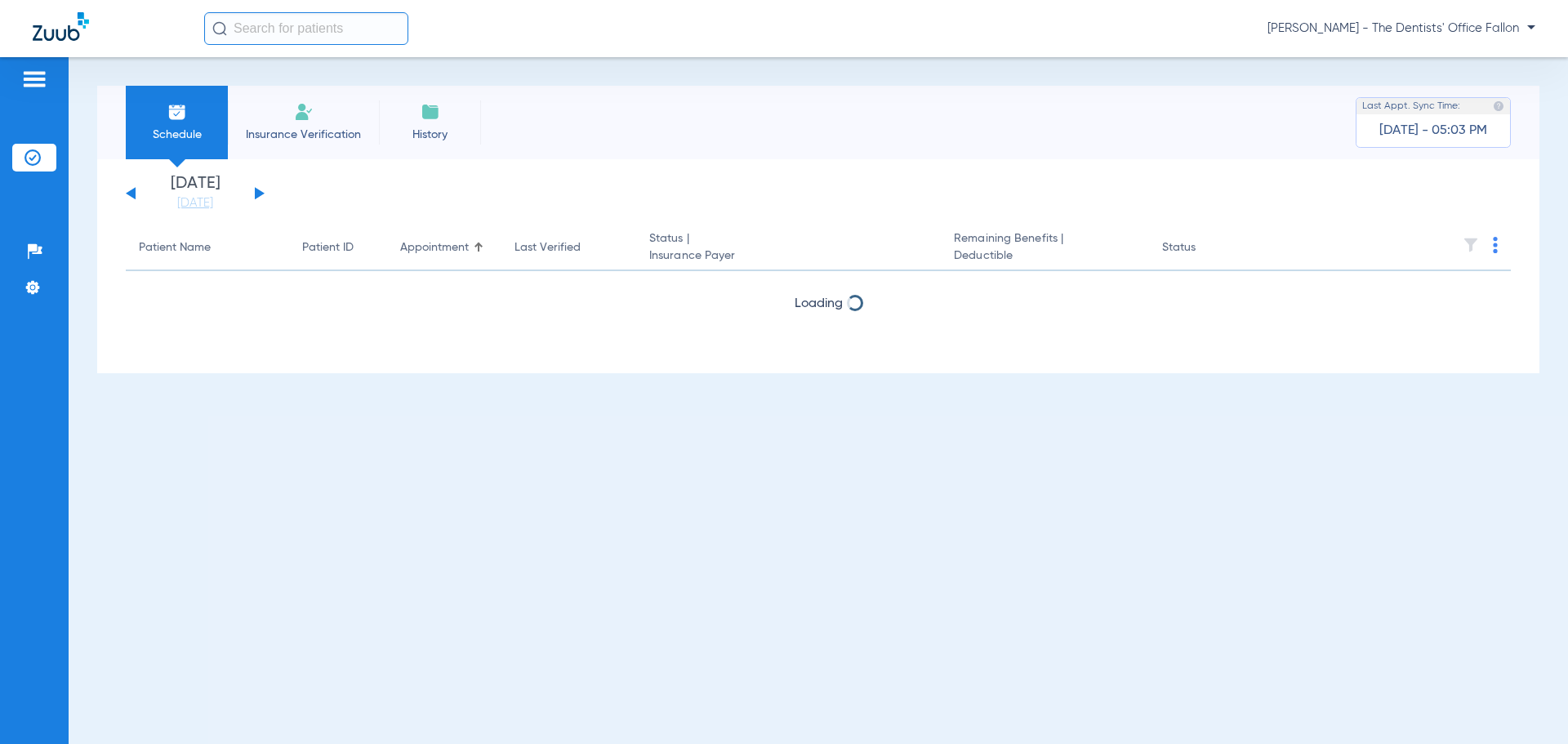
click at [259, 190] on button at bounding box center [259, 193] width 10 height 12
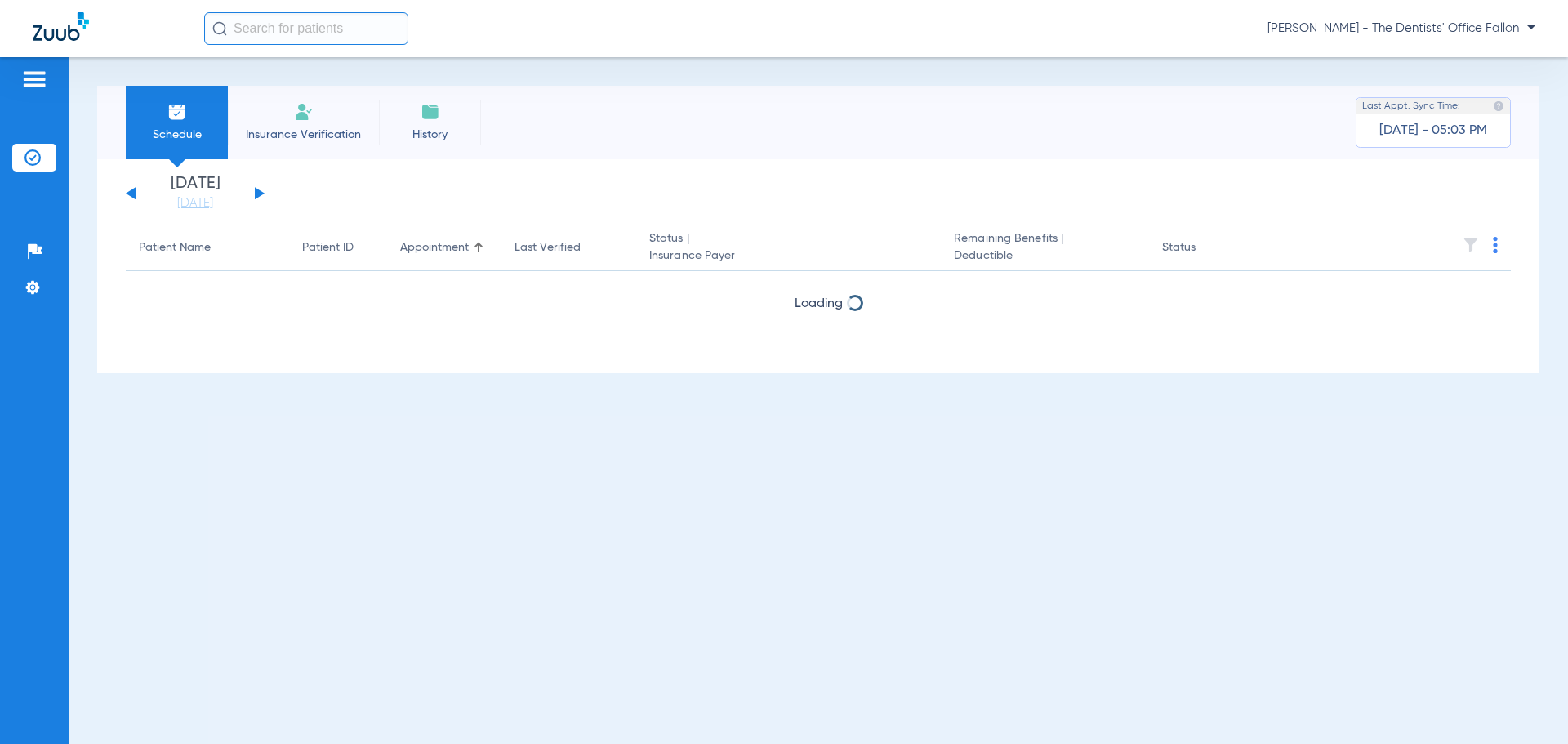
click at [259, 190] on button at bounding box center [259, 193] width 10 height 12
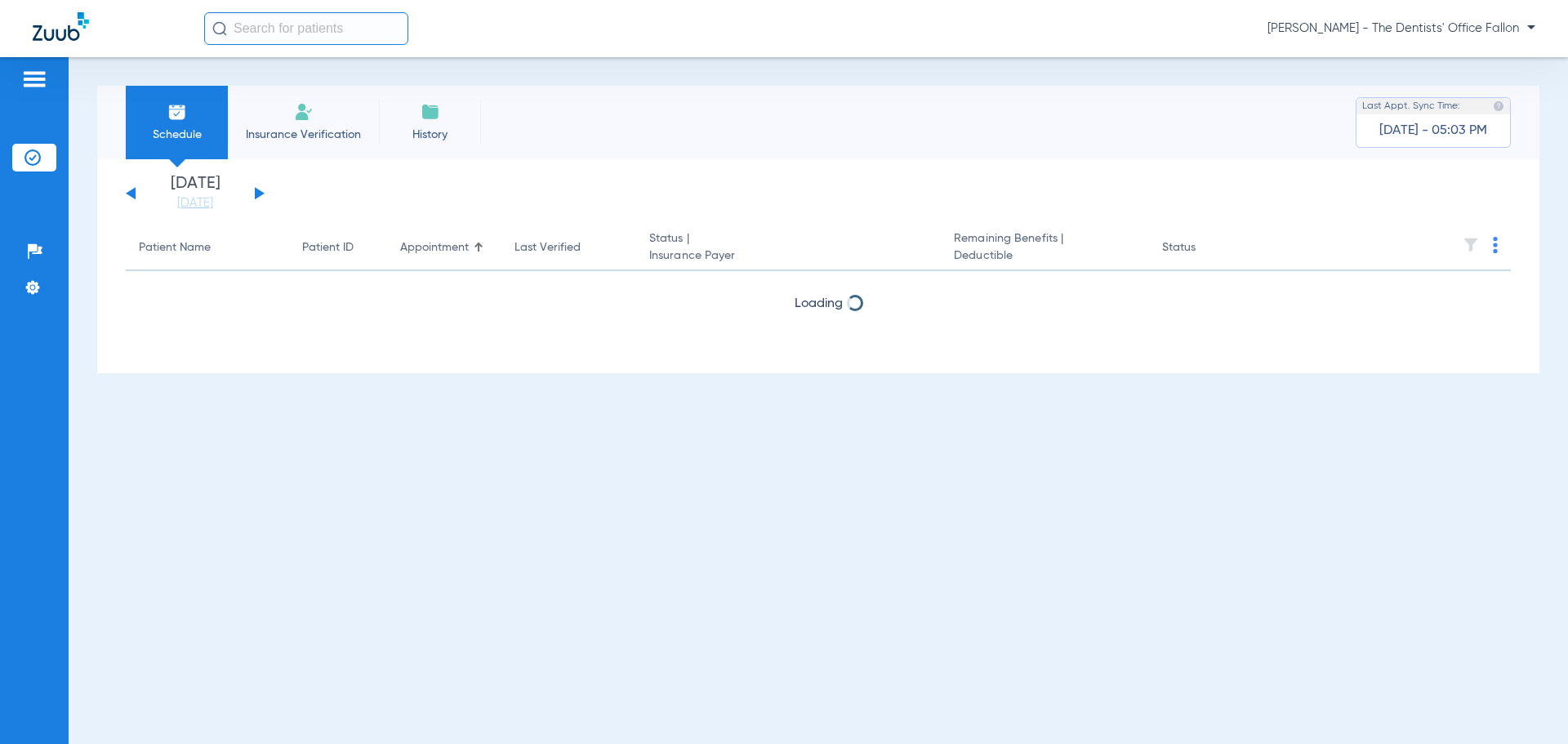
click at [259, 190] on button at bounding box center [259, 193] width 10 height 12
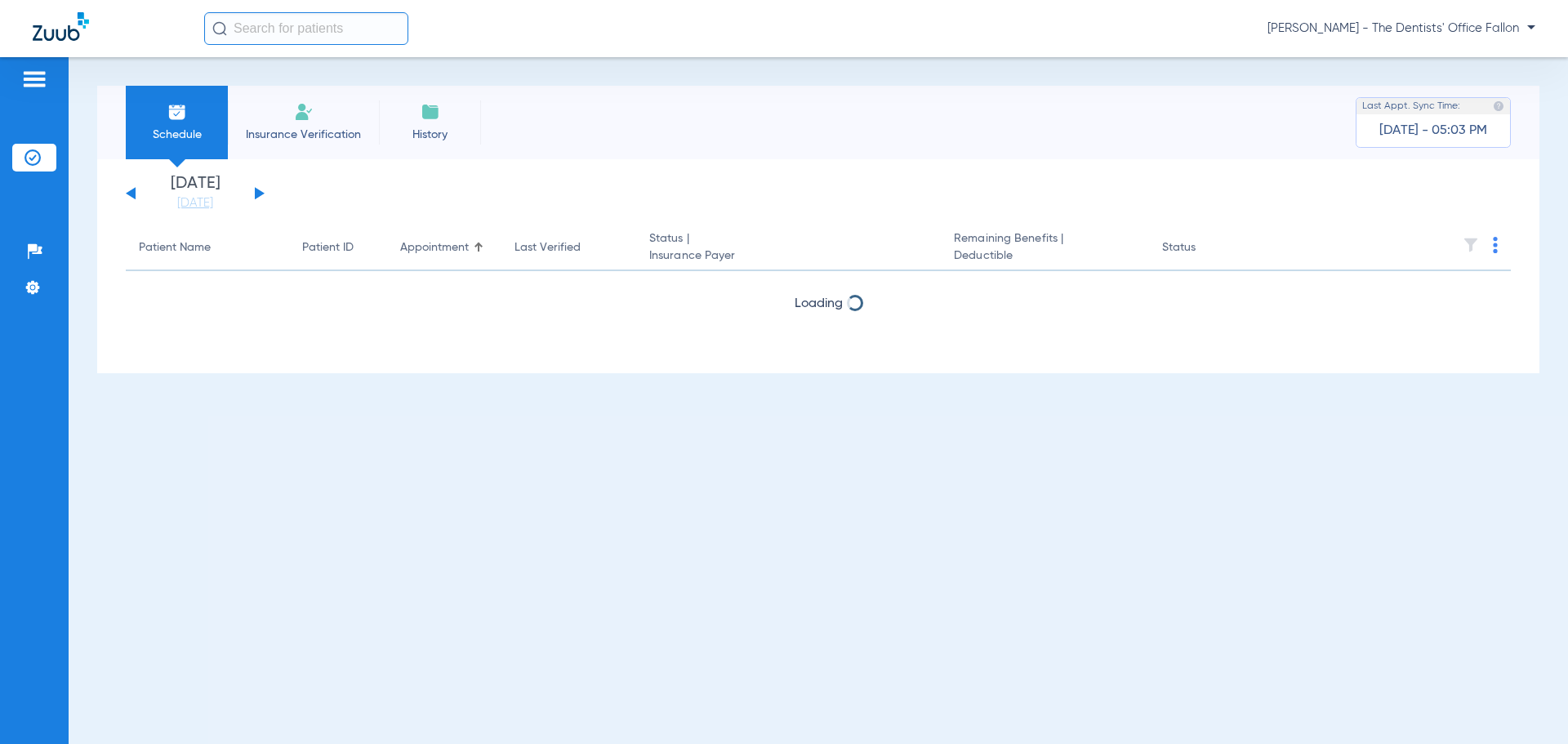
click at [259, 190] on button at bounding box center [259, 193] width 10 height 12
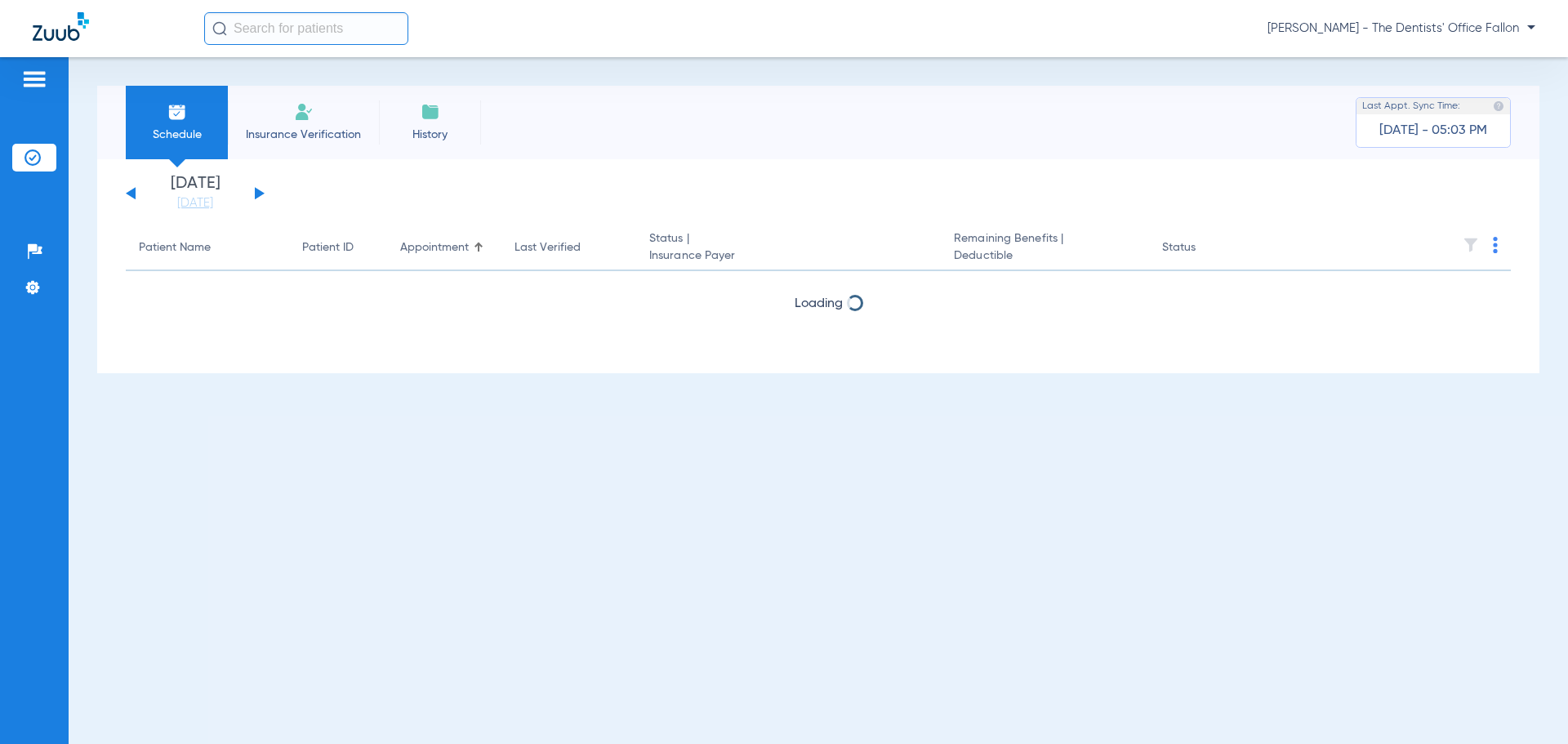
click at [259, 190] on button at bounding box center [259, 193] width 10 height 12
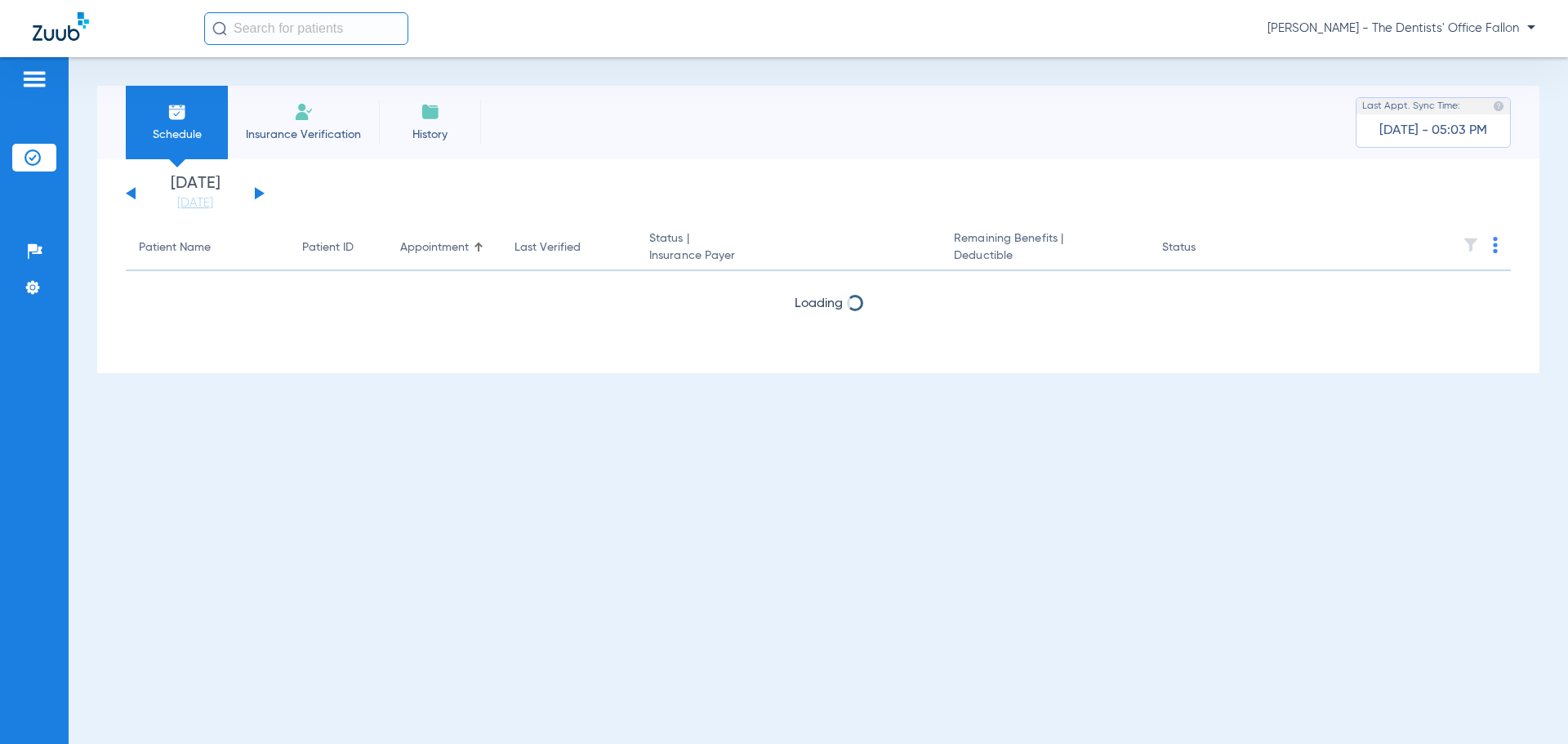
click at [259, 190] on button at bounding box center [259, 193] width 10 height 12
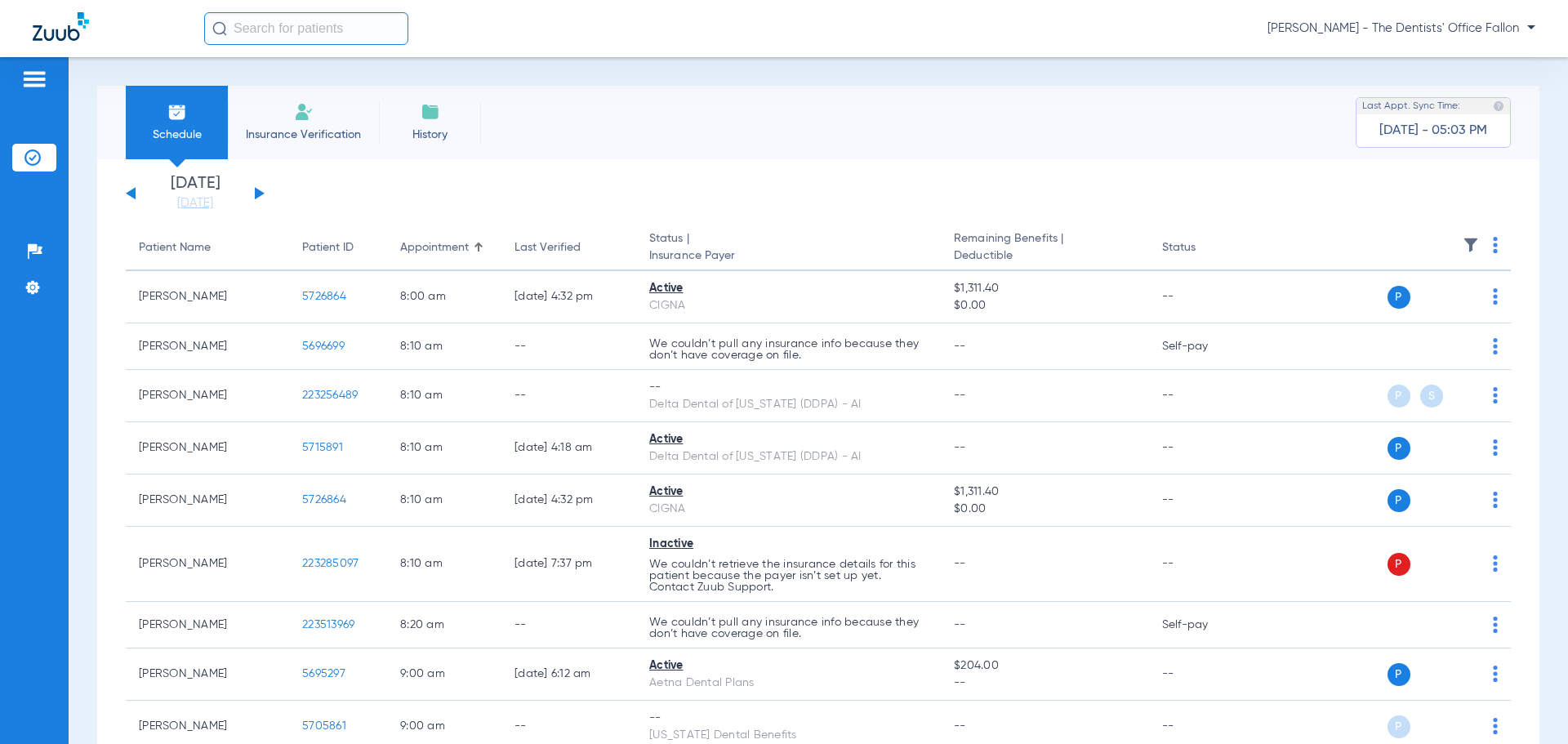
click at [1492, 244] on img at bounding box center [1494, 245] width 5 height 17
click at [1423, 297] on button "Verify All" at bounding box center [1420, 309] width 128 height 32
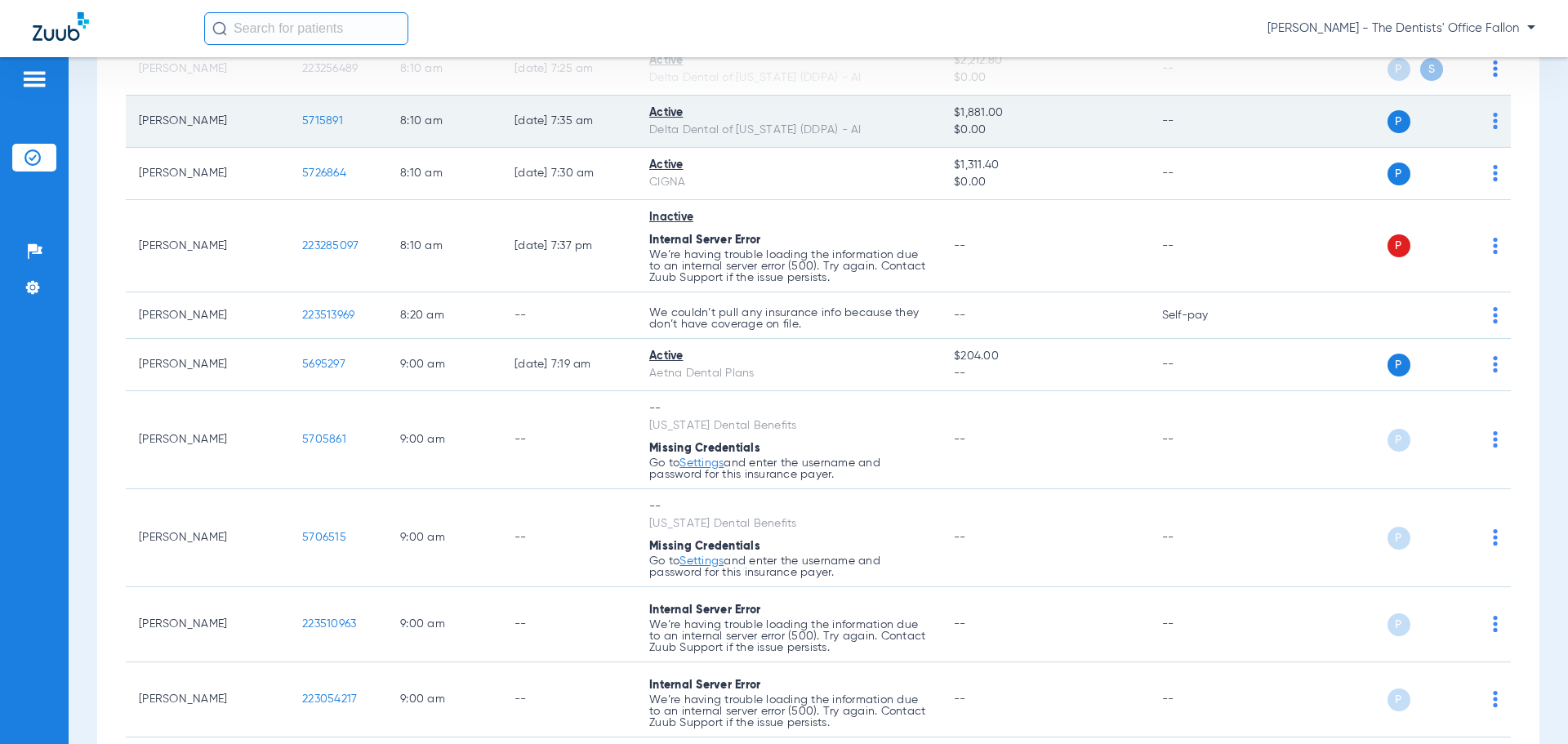
scroll to position [735, 0]
